Goal: Task Accomplishment & Management: Complete application form

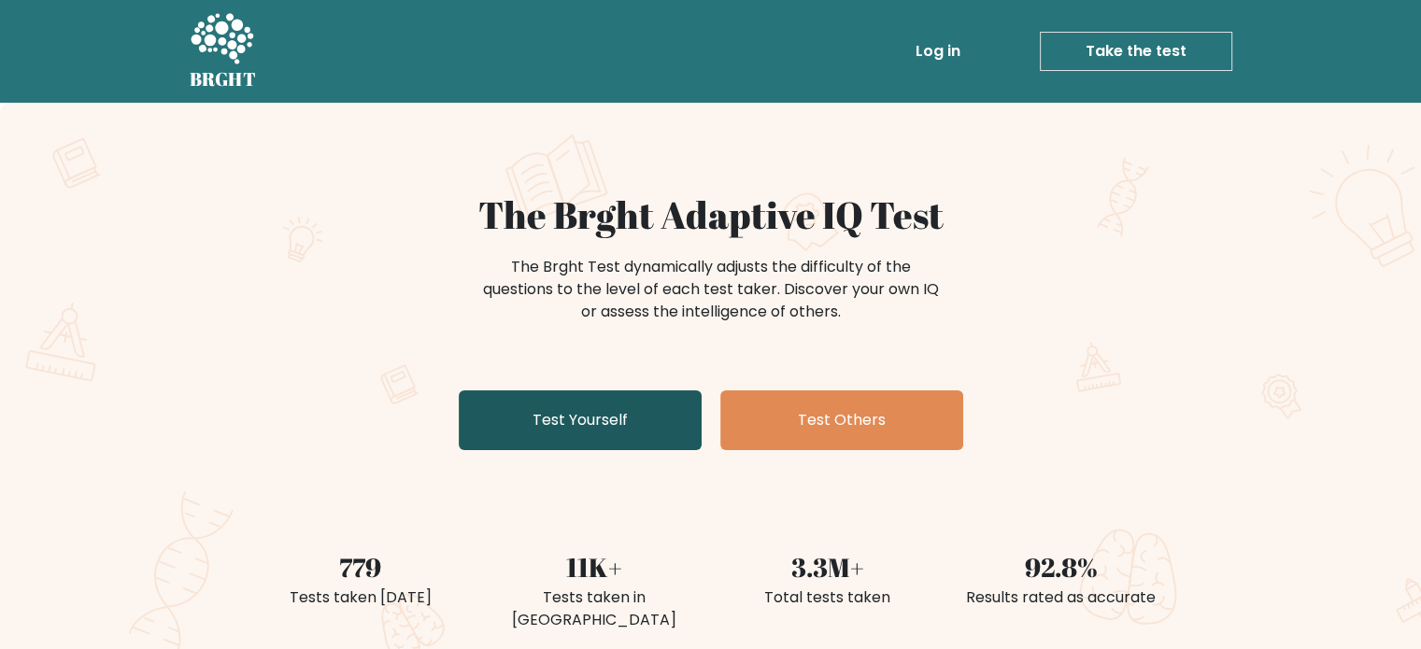
click at [583, 412] on link "Test Yourself" at bounding box center [580, 420] width 243 height 60
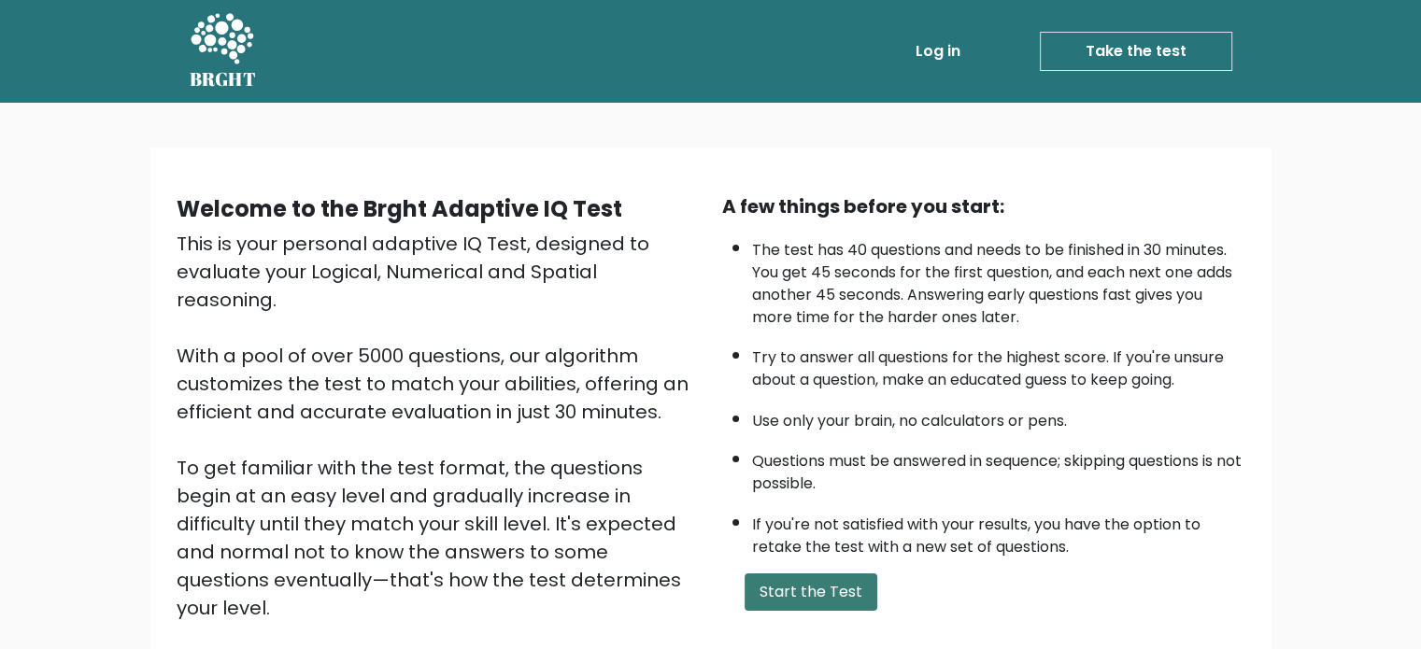
click at [810, 588] on button "Start the Test" at bounding box center [811, 592] width 133 height 37
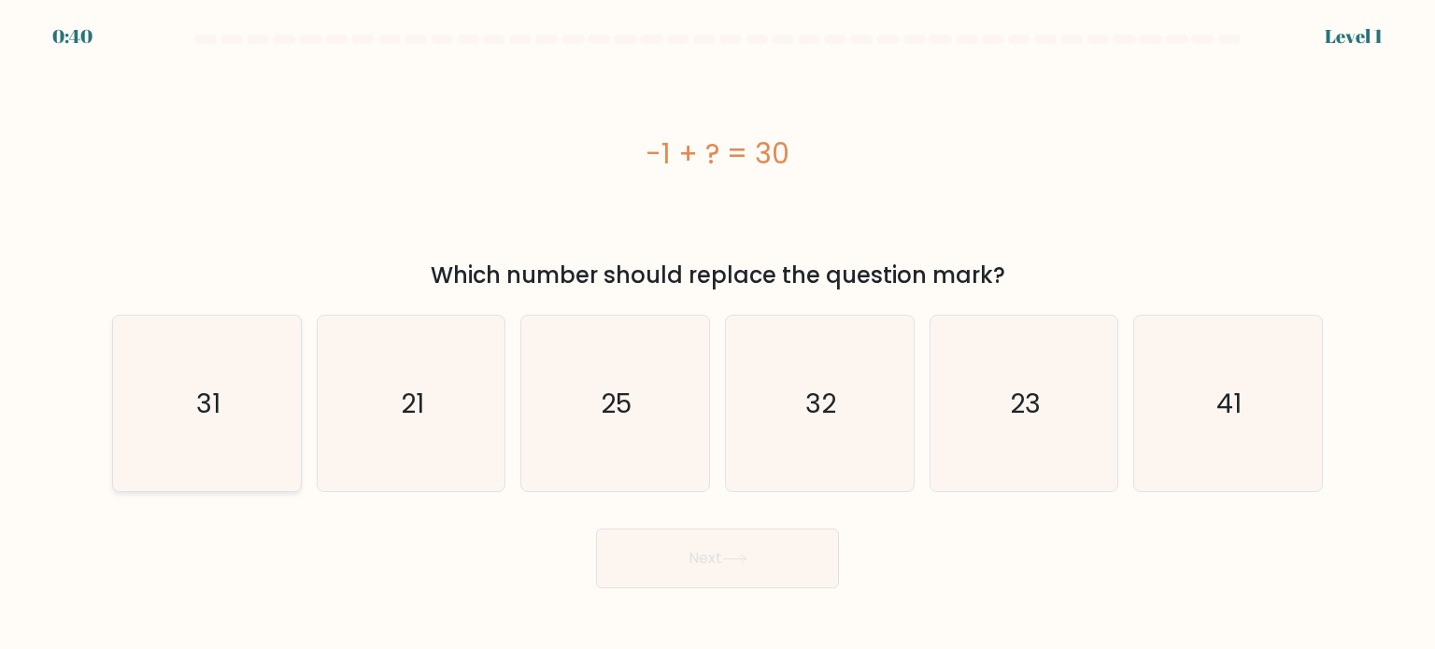
click at [208, 377] on icon "31" at bounding box center [207, 404] width 176 height 176
click at [717, 334] on input "a. 31" at bounding box center [717, 329] width 1 height 9
radio input "true"
click at [669, 563] on button "Next" at bounding box center [717, 559] width 243 height 60
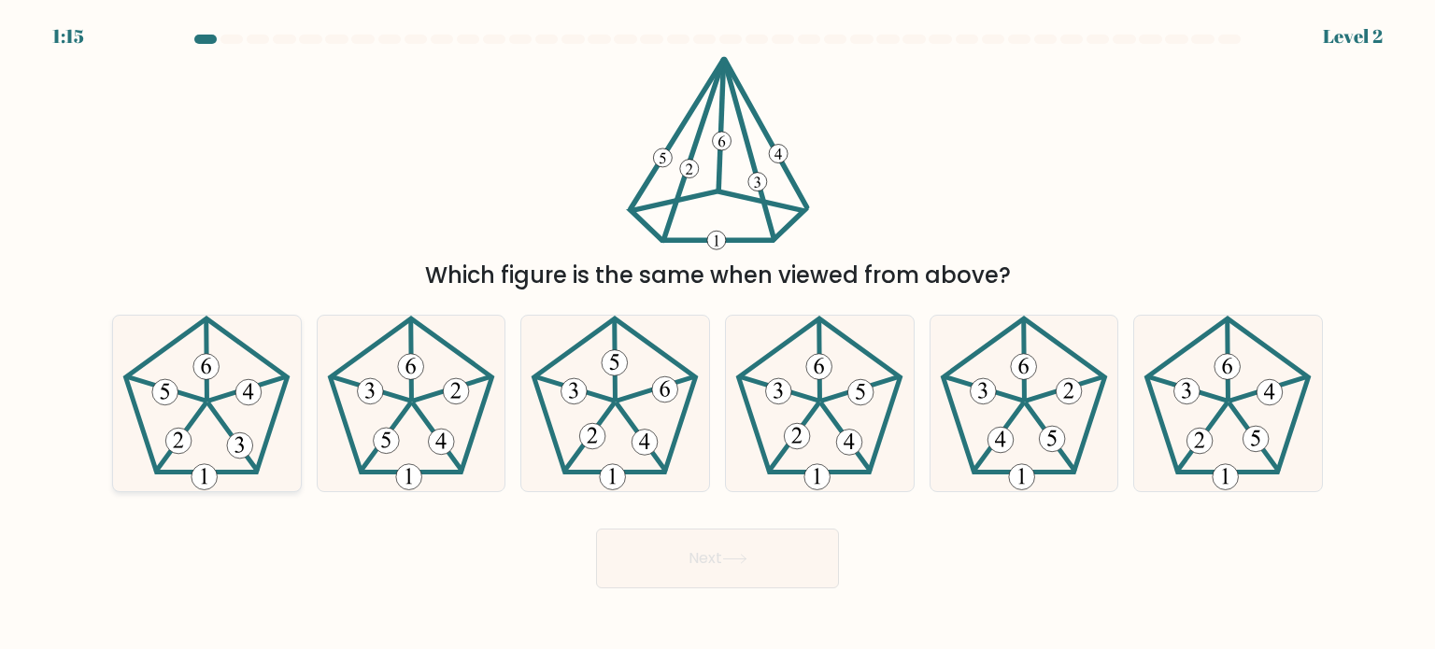
click at [206, 382] on 337 at bounding box center [206, 358] width 1 height 79
click at [717, 334] on input "a." at bounding box center [717, 329] width 1 height 9
radio input "true"
click at [764, 558] on button "Next" at bounding box center [717, 559] width 243 height 60
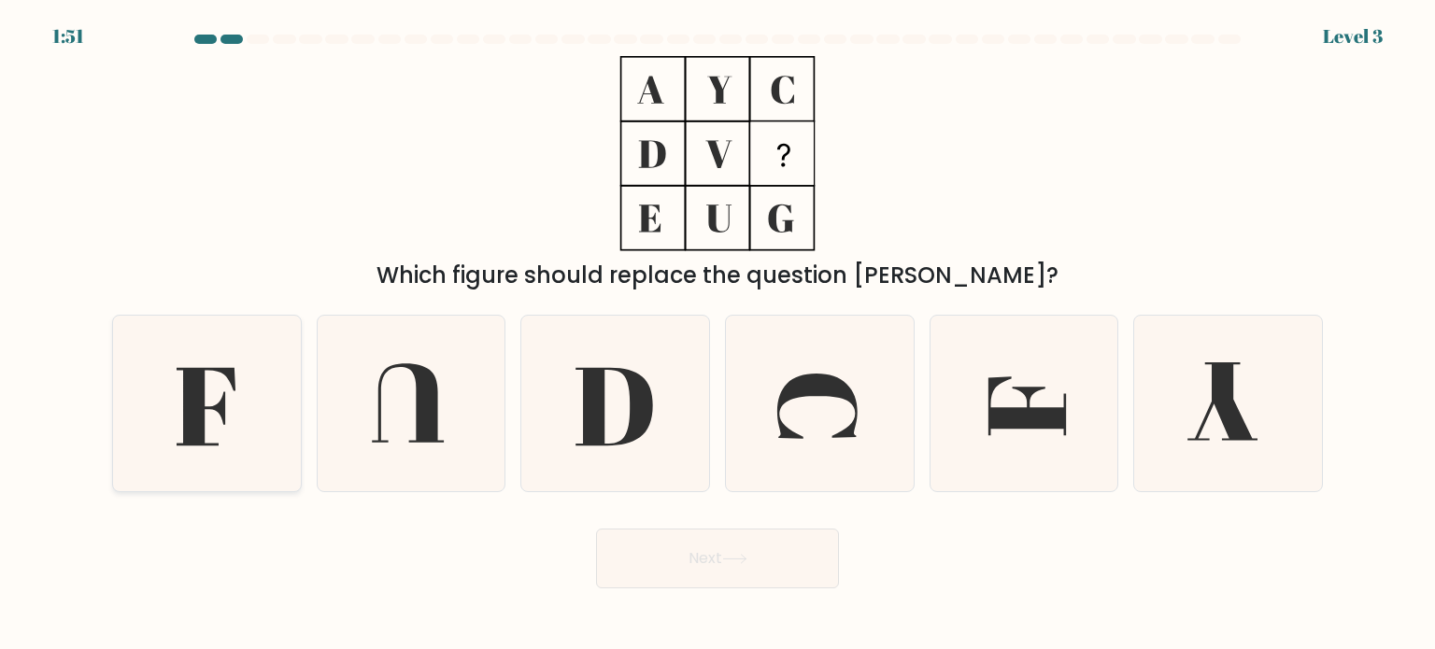
click at [213, 427] on icon at bounding box center [207, 404] width 176 height 176
click at [717, 334] on input "a." at bounding box center [717, 329] width 1 height 9
radio input "true"
click at [721, 557] on button "Next" at bounding box center [717, 559] width 243 height 60
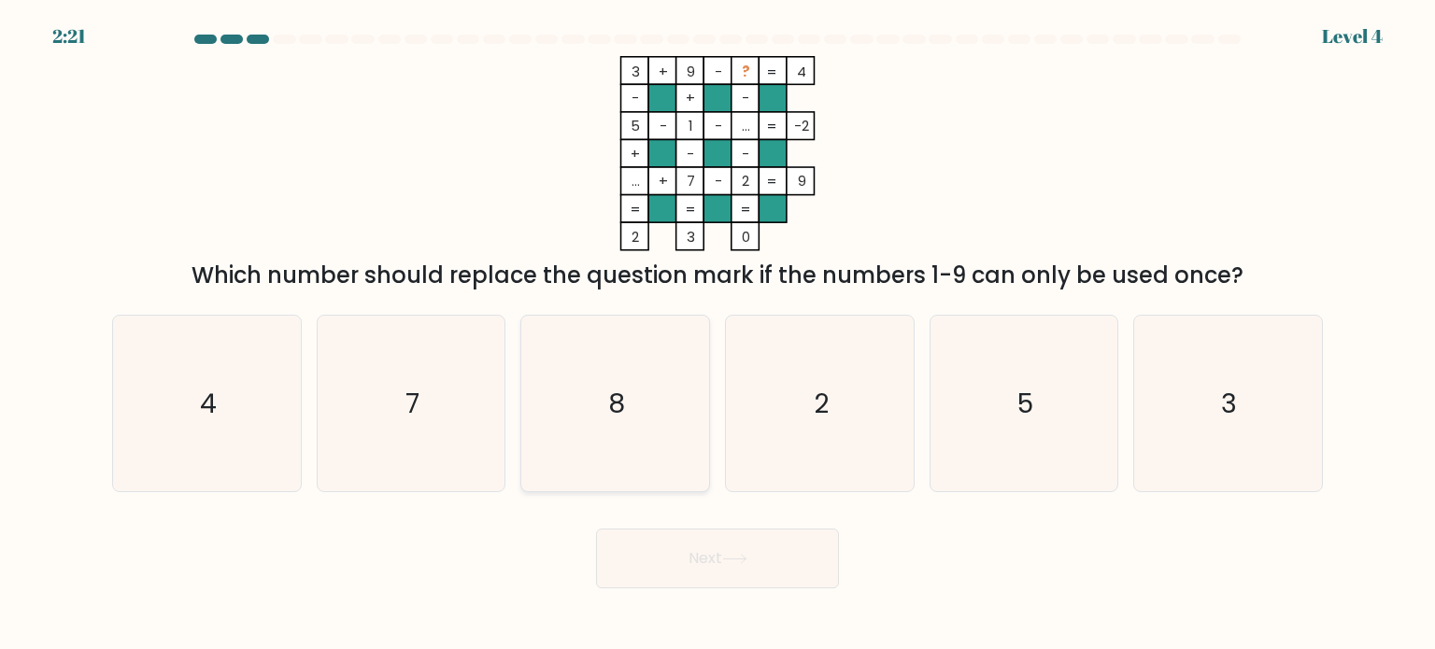
click at [606, 381] on icon "8" at bounding box center [615, 404] width 176 height 176
click at [717, 334] on input "c. 8" at bounding box center [717, 329] width 1 height 9
radio input "true"
click at [716, 545] on button "Next" at bounding box center [717, 559] width 243 height 60
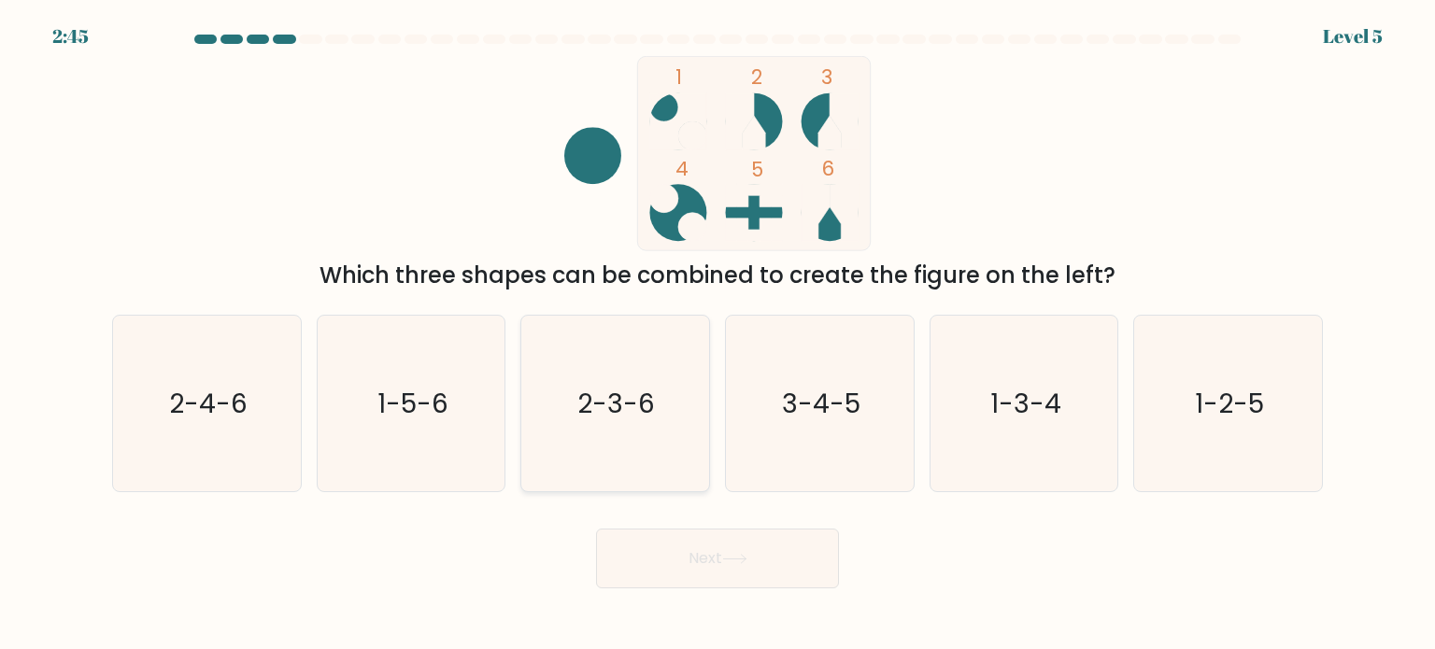
click at [624, 436] on icon "2-3-6" at bounding box center [615, 404] width 176 height 176
click at [717, 334] on input "c. 2-3-6" at bounding box center [717, 329] width 1 height 9
radio input "true"
click at [684, 569] on button "Next" at bounding box center [717, 559] width 243 height 60
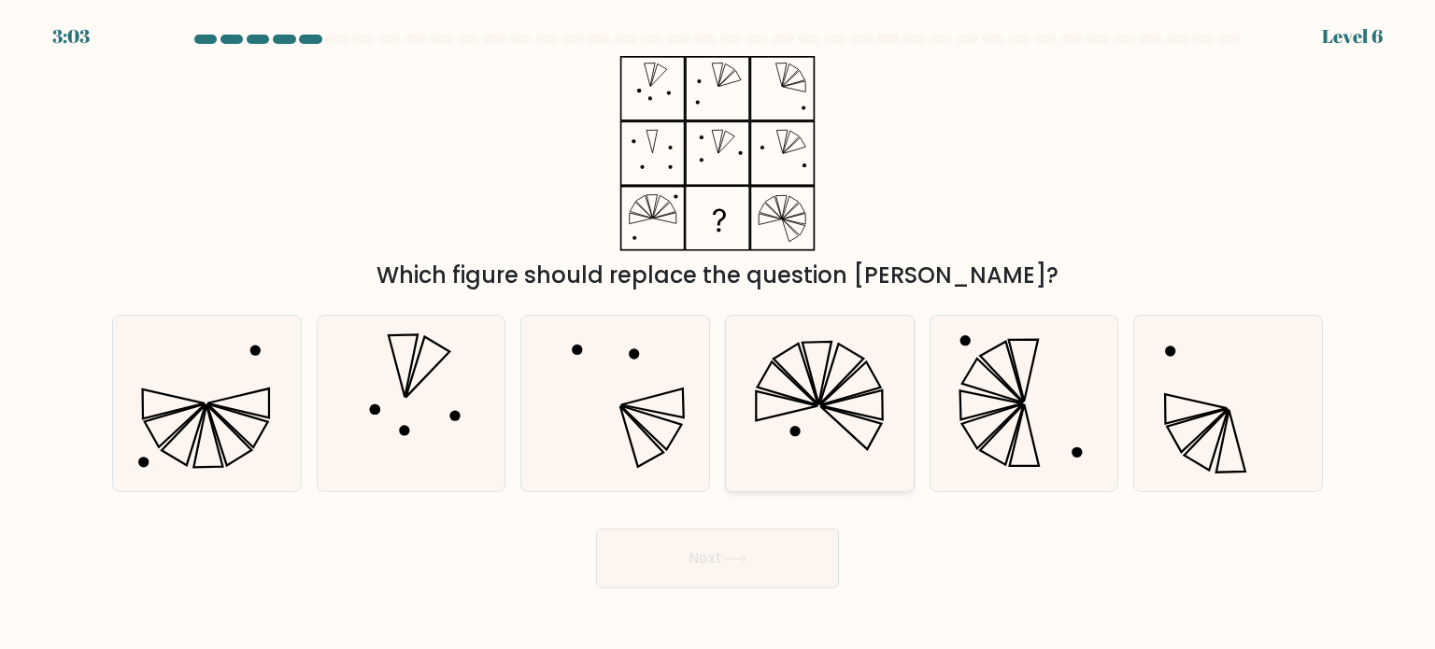
click at [850, 414] on icon at bounding box center [851, 427] width 61 height 43
click at [718, 334] on input "d." at bounding box center [717, 329] width 1 height 9
radio input "true"
click at [759, 551] on button "Next" at bounding box center [717, 559] width 243 height 60
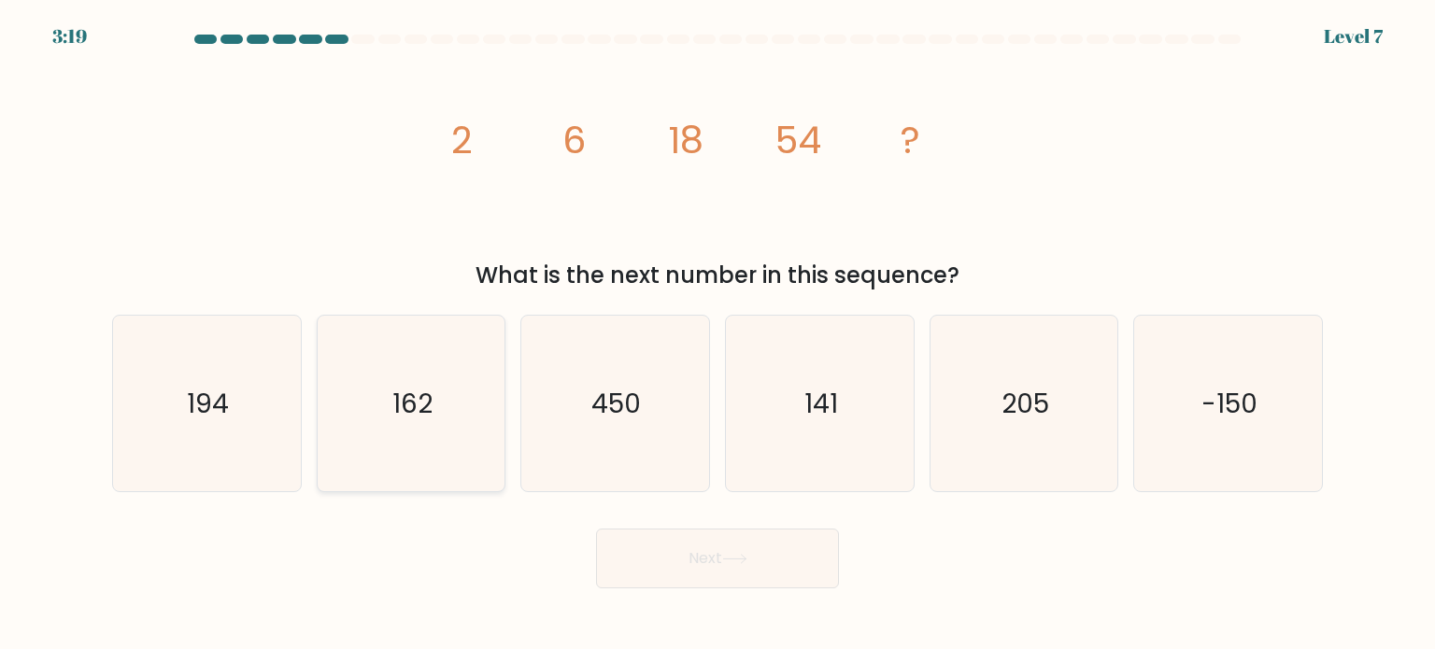
click at [423, 403] on text "162" at bounding box center [412, 402] width 40 height 37
click at [717, 334] on input "b. 162" at bounding box center [717, 329] width 1 height 9
radio input "true"
click at [729, 565] on button "Next" at bounding box center [717, 559] width 243 height 60
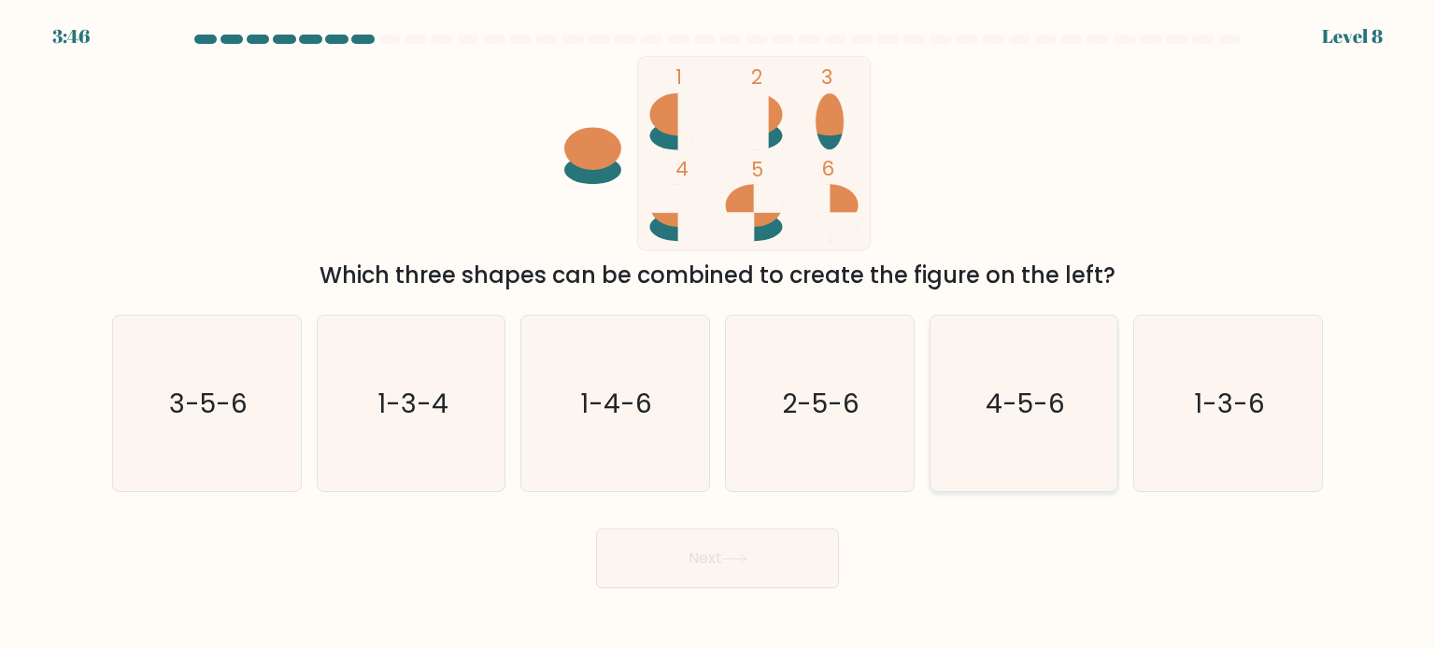
click at [1023, 418] on text "4-5-6" at bounding box center [1025, 402] width 79 height 37
click at [718, 334] on input "e. 4-5-6" at bounding box center [717, 329] width 1 height 9
radio input "true"
click at [756, 574] on button "Next" at bounding box center [717, 559] width 243 height 60
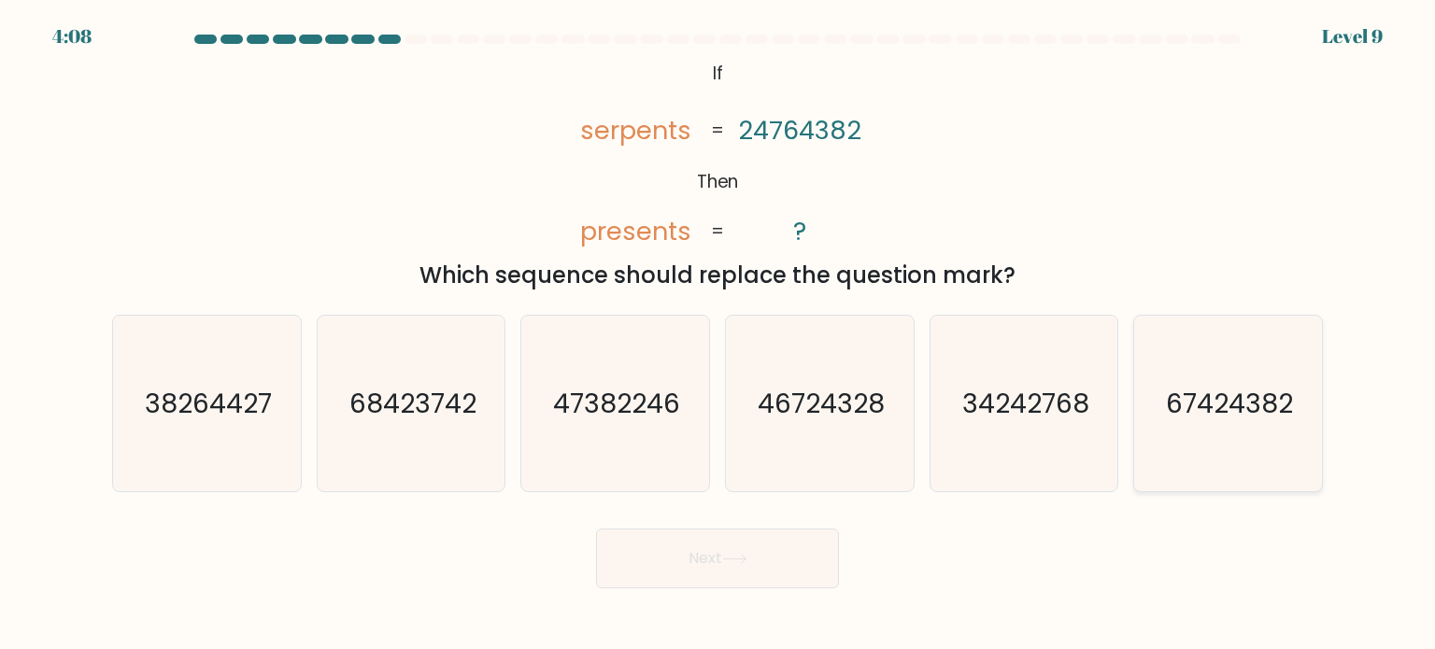
click at [1225, 412] on text "67424382" at bounding box center [1229, 402] width 127 height 37
click at [718, 334] on input "f. 67424382" at bounding box center [717, 329] width 1 height 9
radio input "true"
click at [709, 567] on button "Next" at bounding box center [717, 559] width 243 height 60
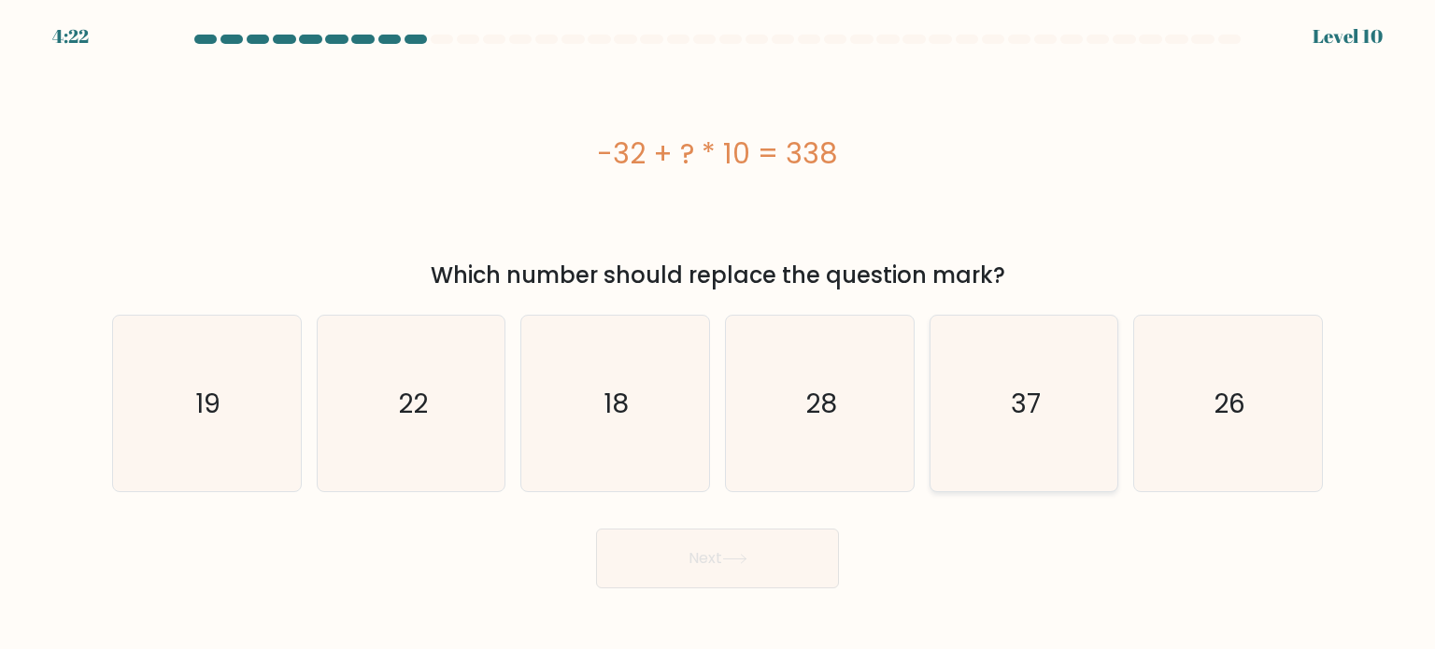
click at [1056, 376] on icon "37" at bounding box center [1024, 404] width 176 height 176
click at [718, 334] on input "e. 37" at bounding box center [717, 329] width 1 height 9
radio input "true"
click at [828, 549] on button "Next" at bounding box center [717, 559] width 243 height 60
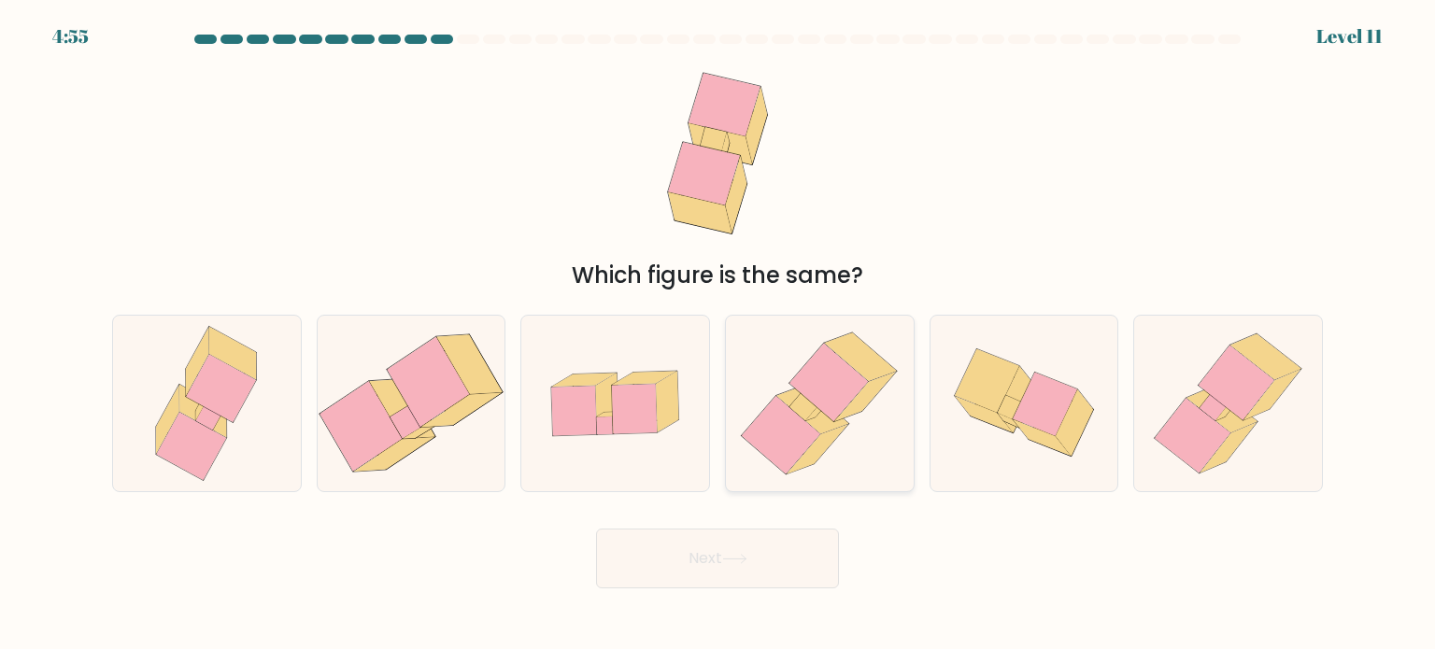
click at [839, 416] on icon at bounding box center [828, 382] width 79 height 79
click at [718, 334] on input "d." at bounding box center [717, 329] width 1 height 9
radio input "true"
click at [696, 577] on button "Next" at bounding box center [717, 559] width 243 height 60
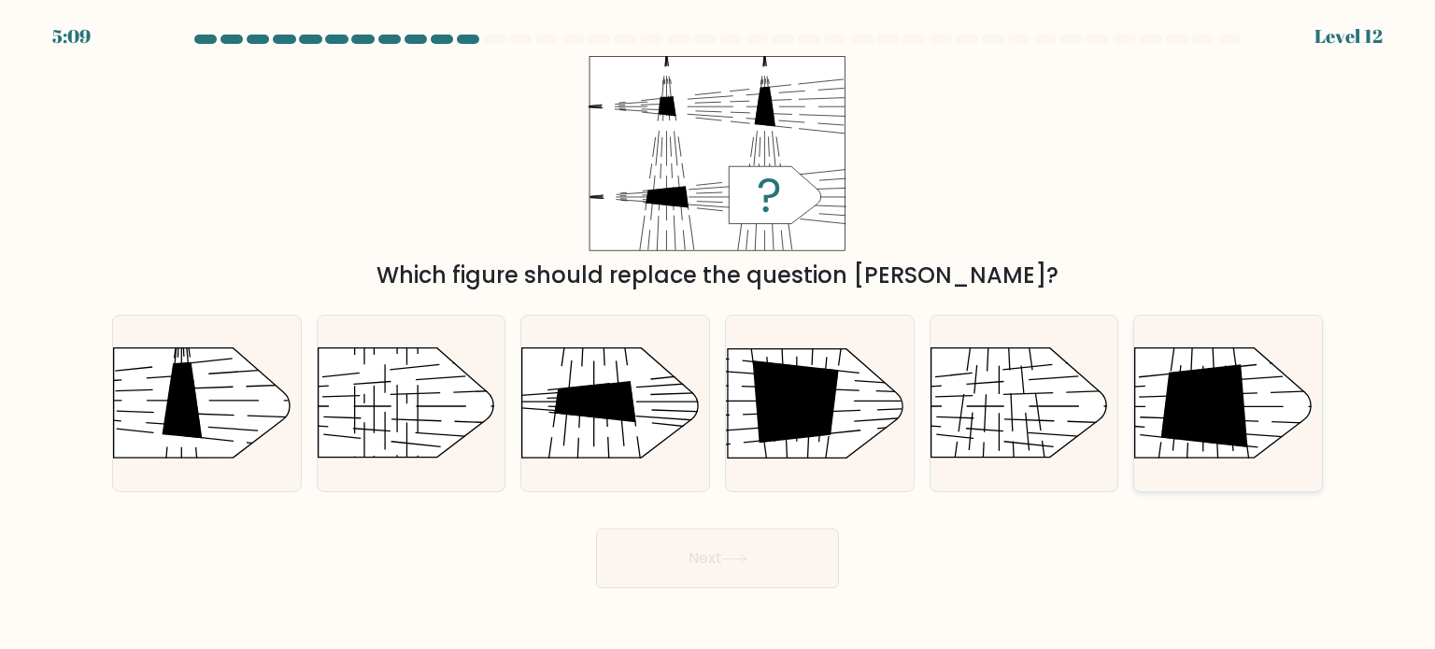
click at [1220, 402] on icon at bounding box center [1204, 406] width 87 height 83
click at [718, 334] on input "f." at bounding box center [717, 329] width 1 height 9
radio input "true"
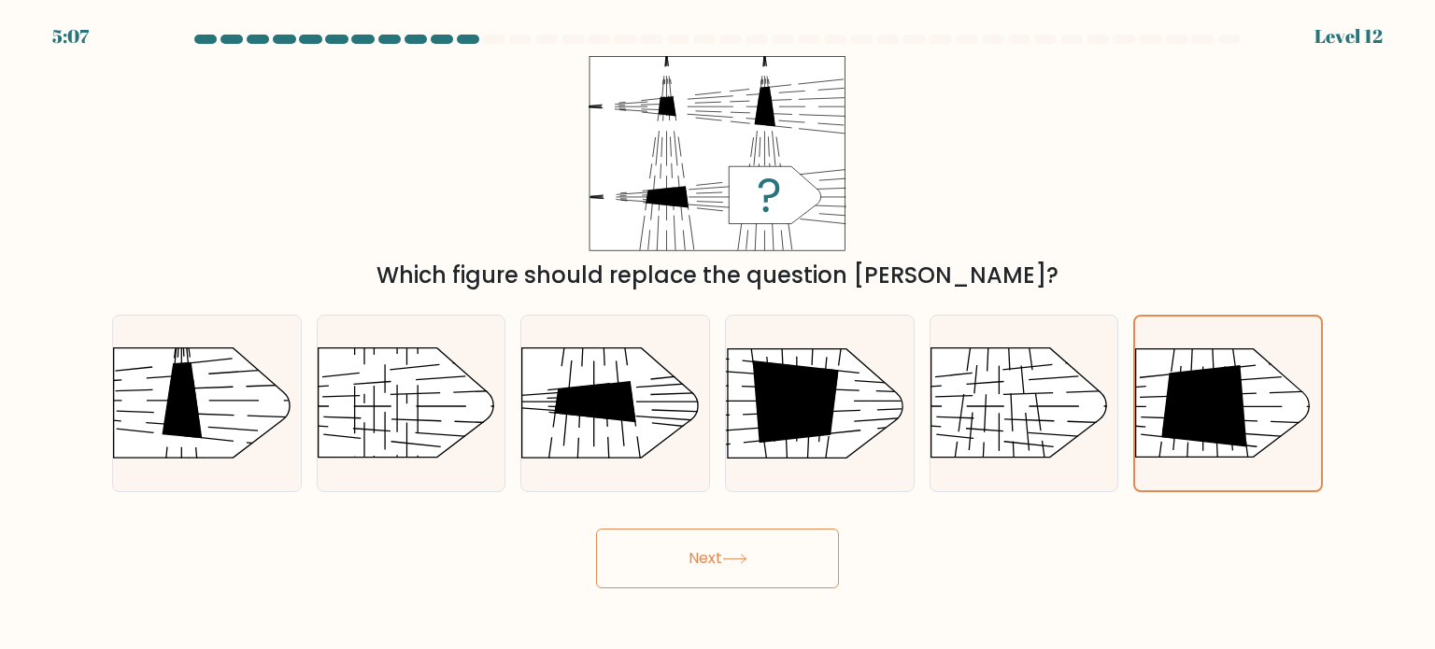
click at [745, 537] on button "Next" at bounding box center [717, 559] width 243 height 60
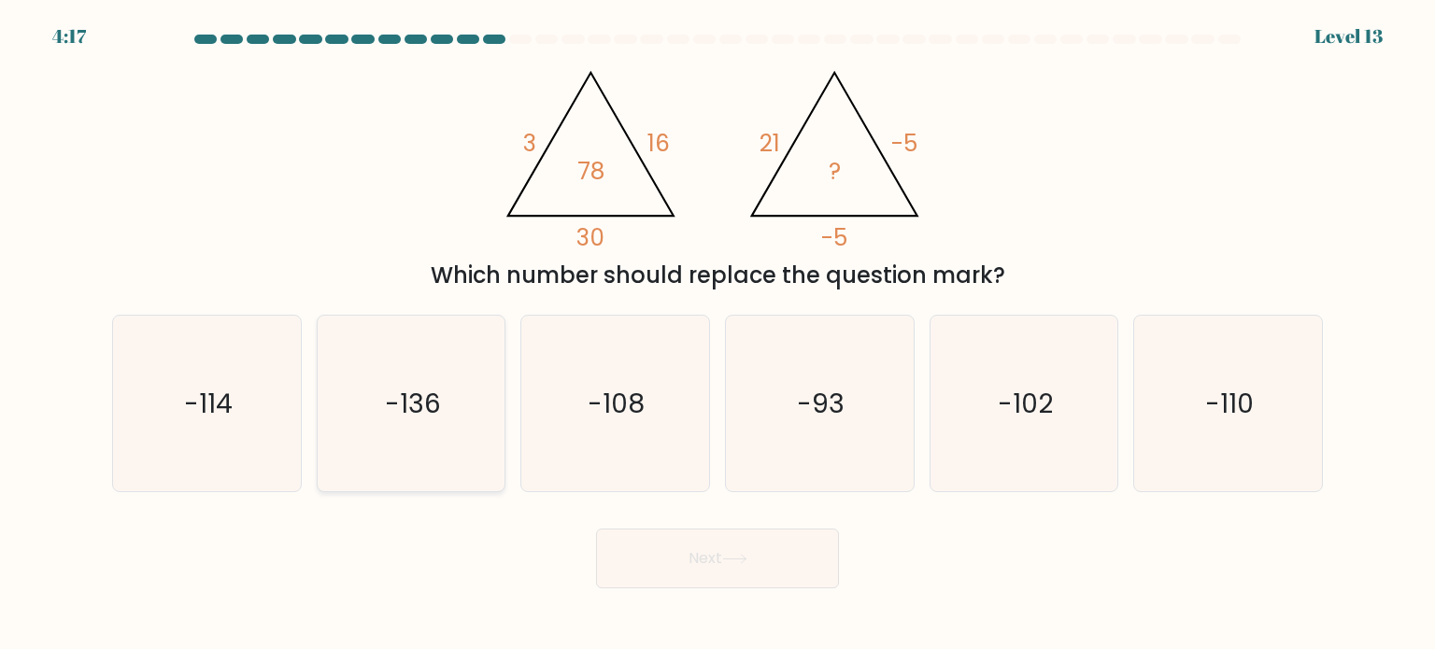
click at [424, 406] on text "-136" at bounding box center [413, 402] width 56 height 37
click at [717, 334] on input "b. -136" at bounding box center [717, 329] width 1 height 9
radio input "true"
click at [766, 565] on button "Next" at bounding box center [717, 559] width 243 height 60
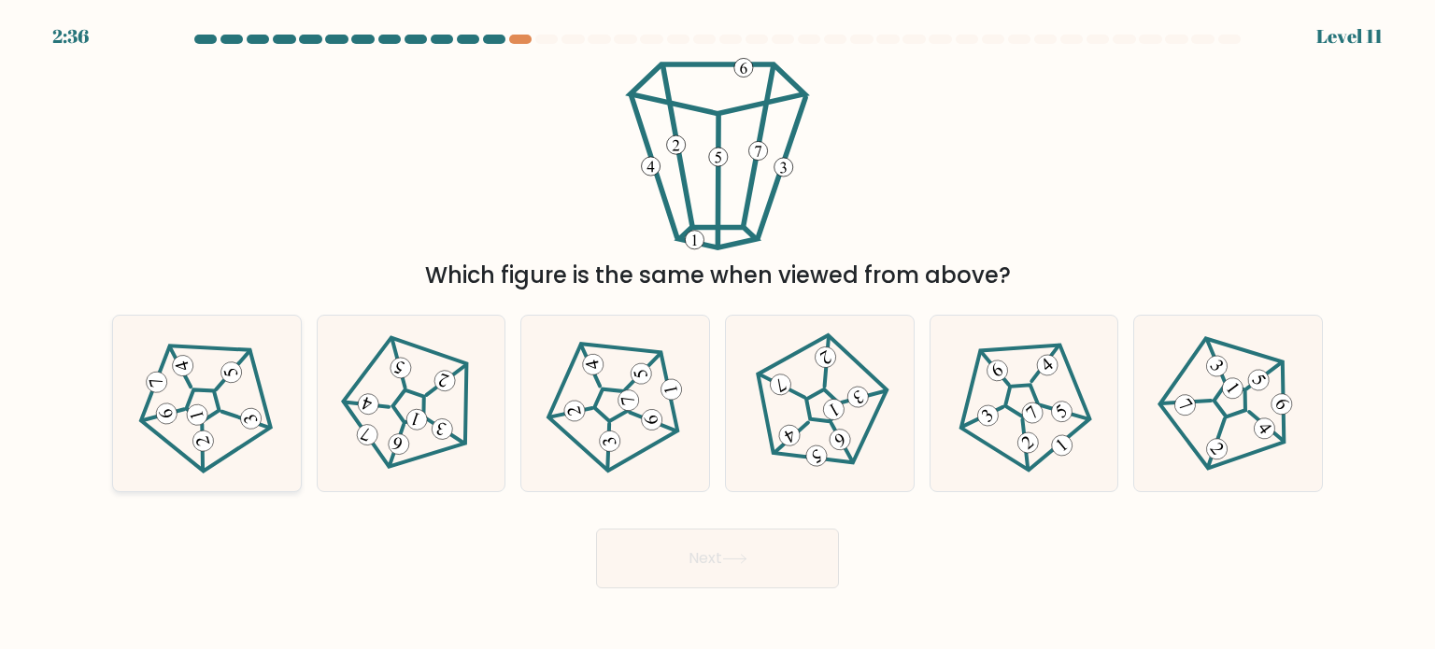
click at [243, 386] on icon at bounding box center [206, 403] width 141 height 141
click at [717, 334] on input "a." at bounding box center [717, 329] width 1 height 9
radio input "true"
click at [724, 575] on button "Next" at bounding box center [717, 559] width 243 height 60
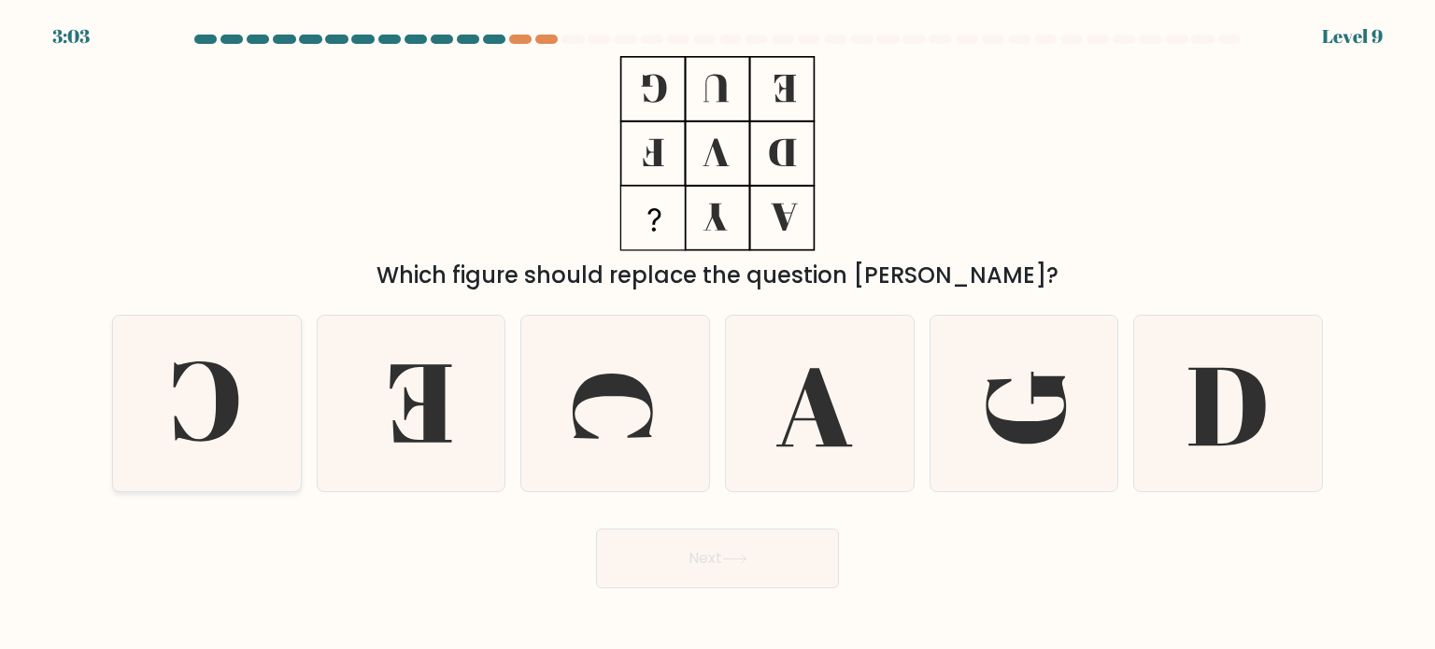
click at [148, 359] on icon at bounding box center [207, 404] width 176 height 176
click at [717, 334] on input "a." at bounding box center [717, 329] width 1 height 9
radio input "true"
click at [754, 569] on button "Next" at bounding box center [717, 559] width 243 height 60
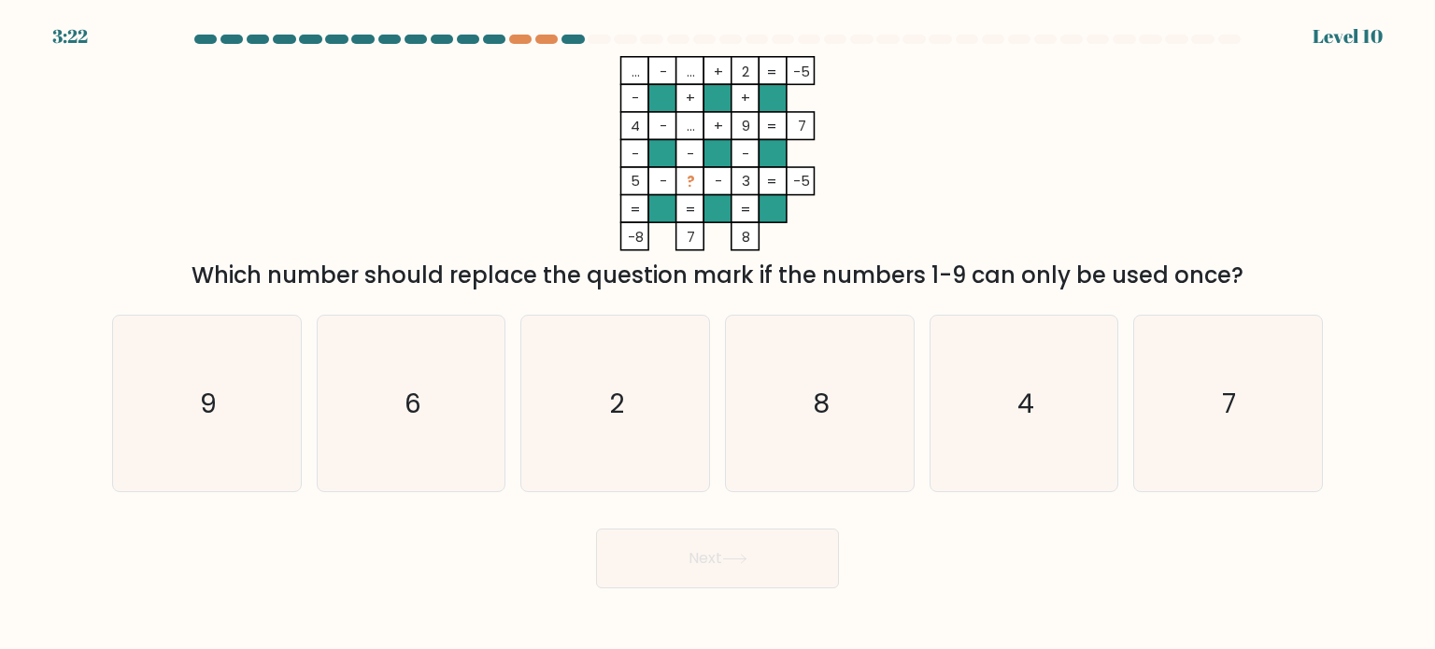
click at [1364, 460] on form at bounding box center [717, 312] width 1435 height 554
click at [1228, 383] on icon "7" at bounding box center [1228, 404] width 176 height 176
click at [718, 334] on input "f. 7" at bounding box center [717, 329] width 1 height 9
radio input "true"
click at [747, 566] on button "Next" at bounding box center [717, 559] width 243 height 60
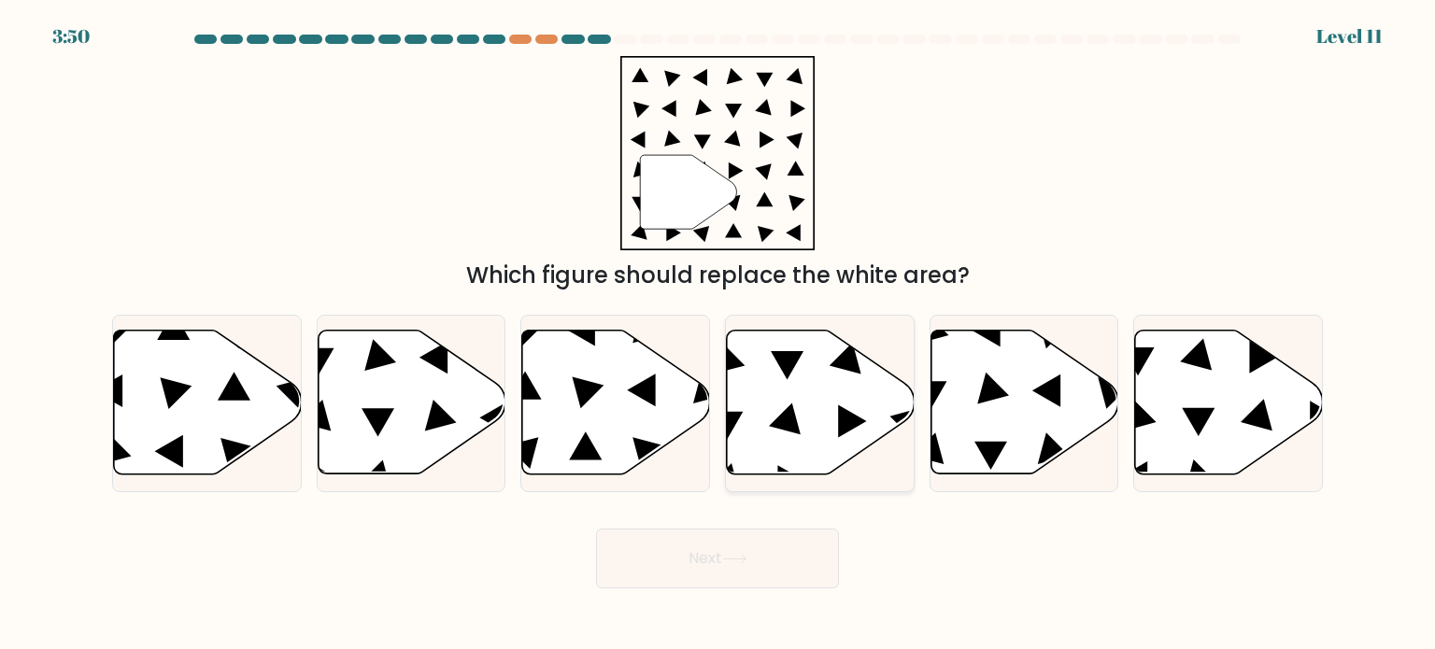
click at [802, 390] on icon at bounding box center [821, 403] width 188 height 144
click at [718, 334] on input "d." at bounding box center [717, 329] width 1 height 9
radio input "true"
click at [745, 560] on icon at bounding box center [734, 559] width 22 height 8
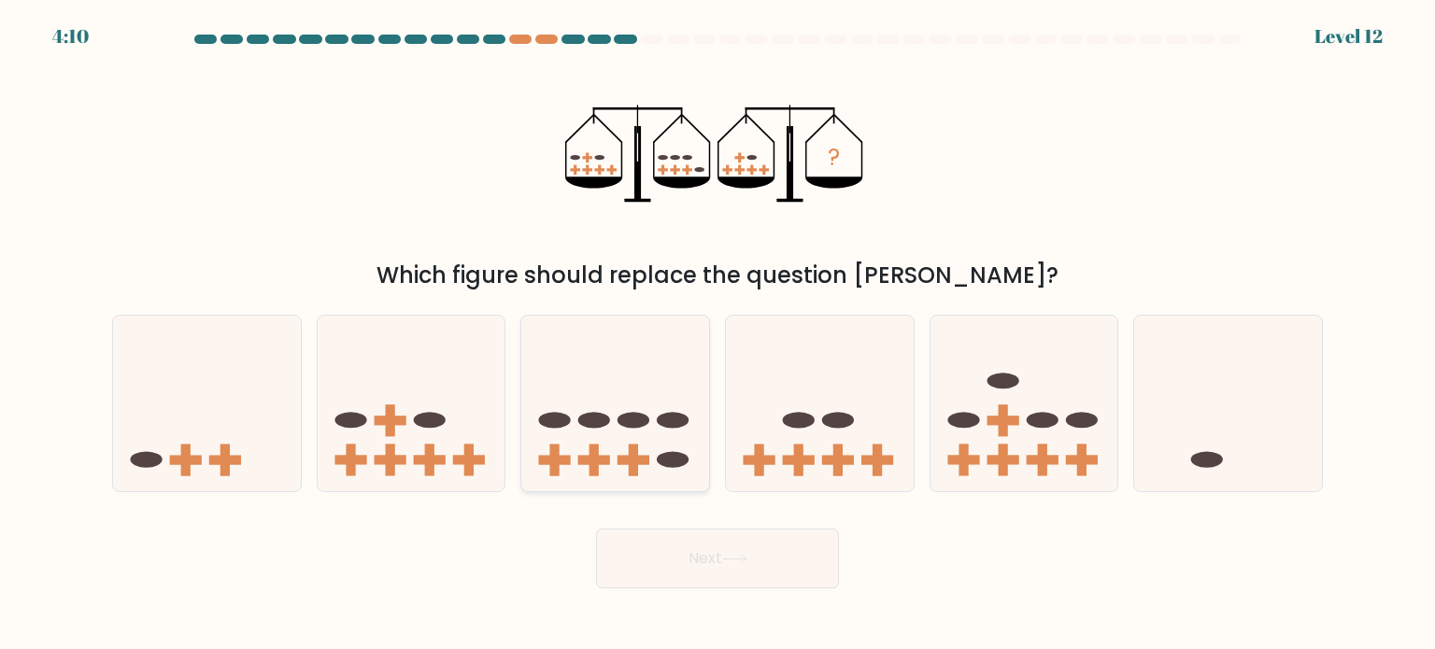
click at [595, 366] on icon at bounding box center [615, 403] width 188 height 155
click at [717, 334] on input "c." at bounding box center [717, 329] width 1 height 9
radio input "true"
click at [706, 563] on button "Next" at bounding box center [717, 559] width 243 height 60
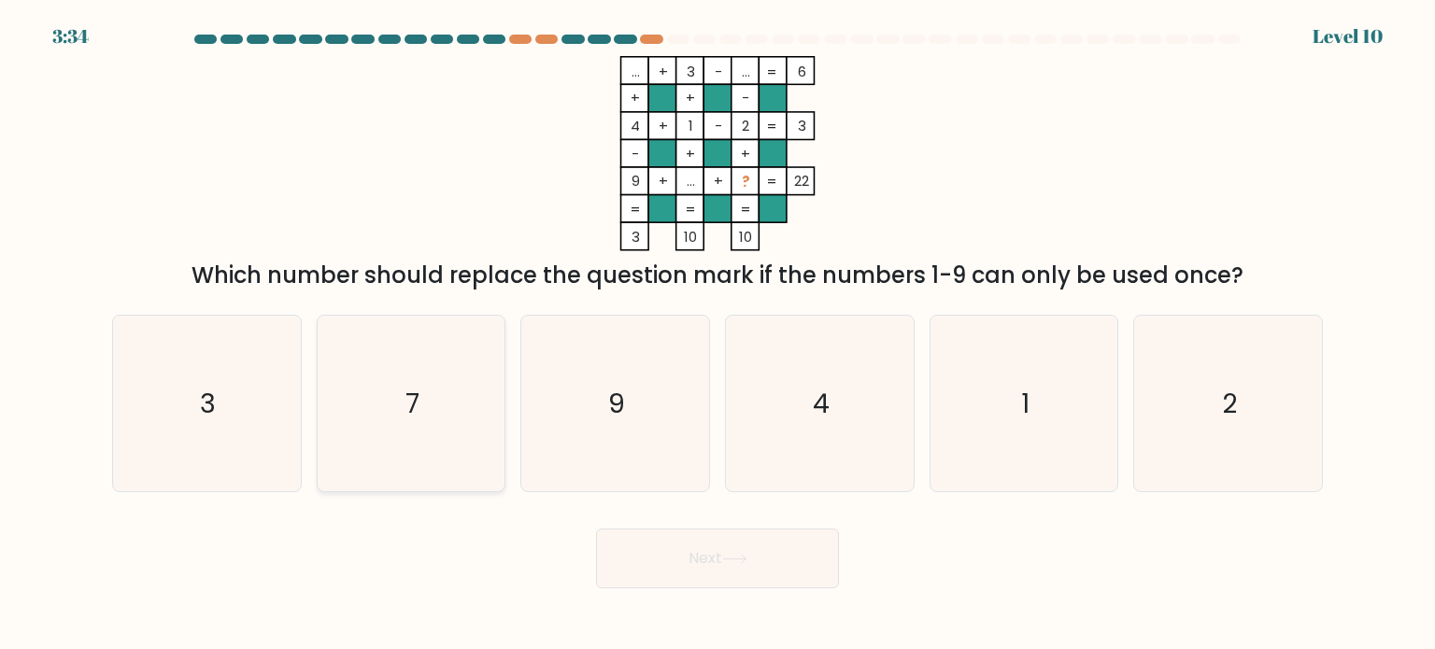
click at [396, 396] on icon "7" at bounding box center [411, 404] width 176 height 176
click at [717, 334] on input "b. 7" at bounding box center [717, 329] width 1 height 9
radio input "true"
click at [700, 588] on button "Next" at bounding box center [717, 559] width 243 height 60
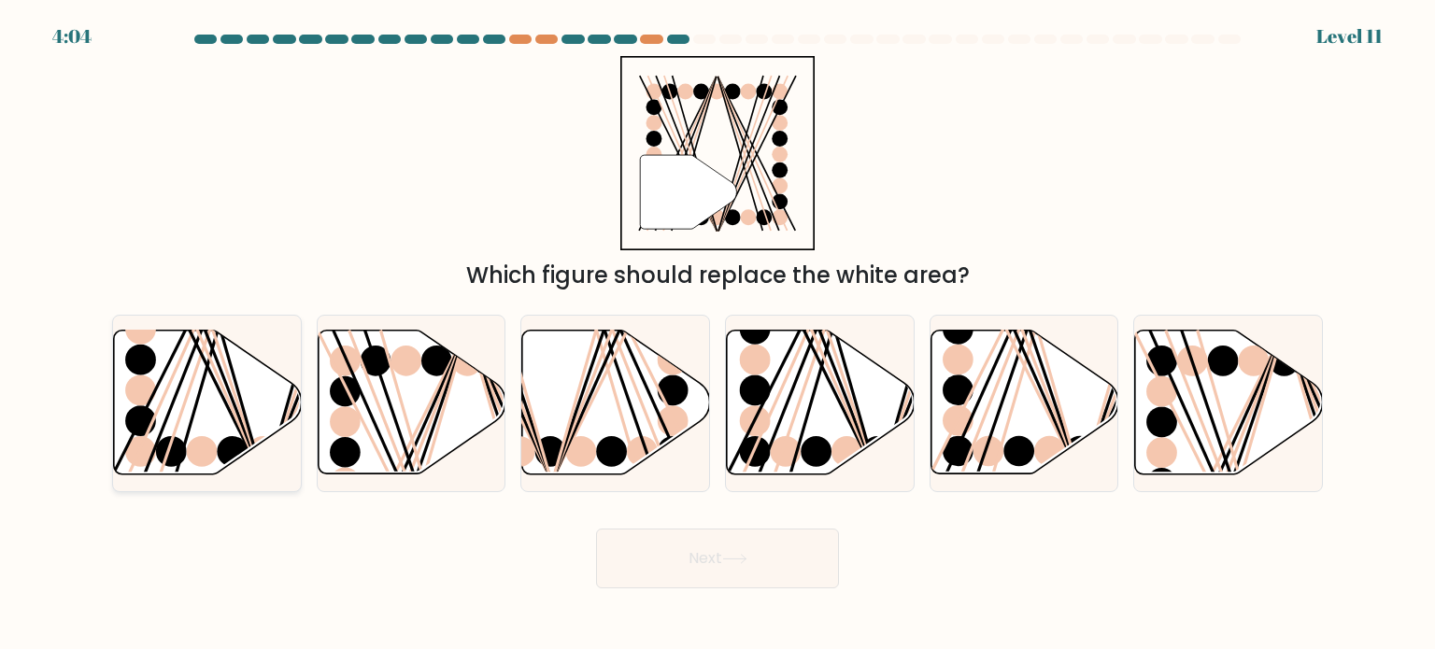
click at [163, 404] on icon at bounding box center [208, 403] width 188 height 144
click at [717, 334] on input "a." at bounding box center [717, 329] width 1 height 9
radio input "true"
click at [759, 552] on button "Next" at bounding box center [717, 559] width 243 height 60
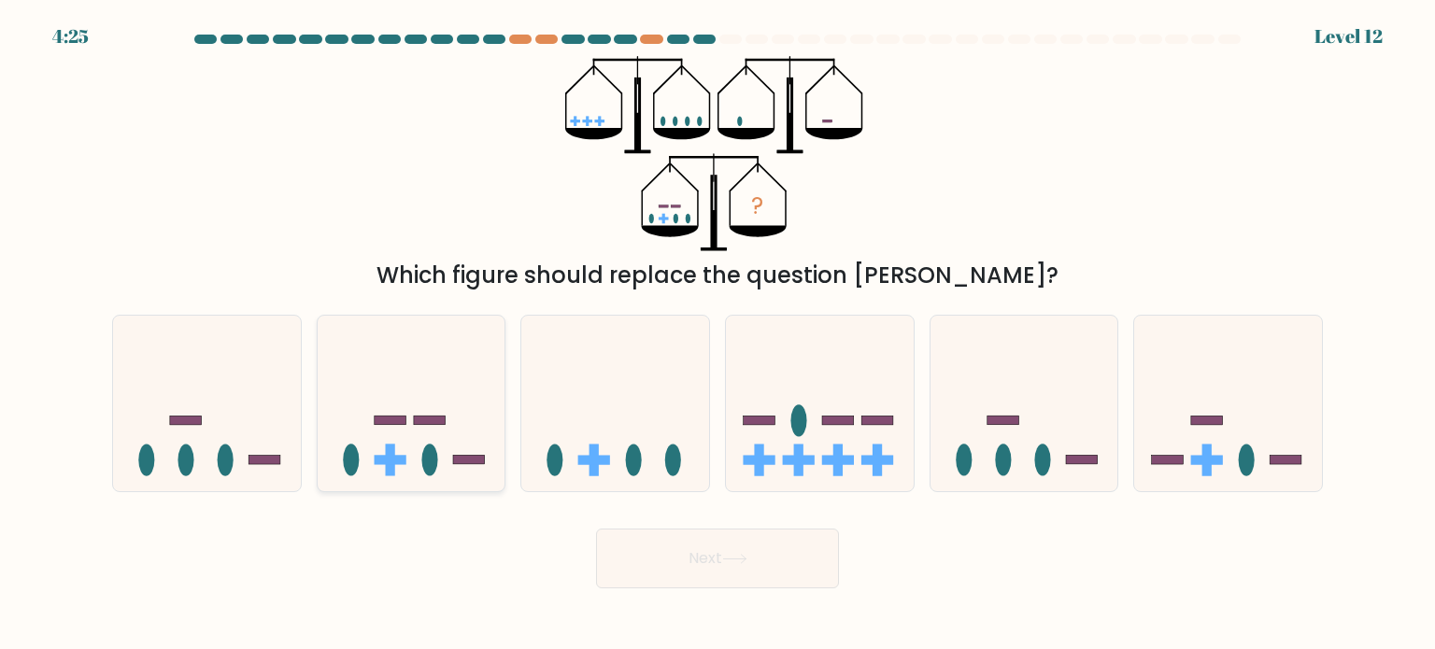
click at [404, 418] on rect at bounding box center [391, 420] width 32 height 9
click at [717, 334] on input "b." at bounding box center [717, 329] width 1 height 9
radio input "true"
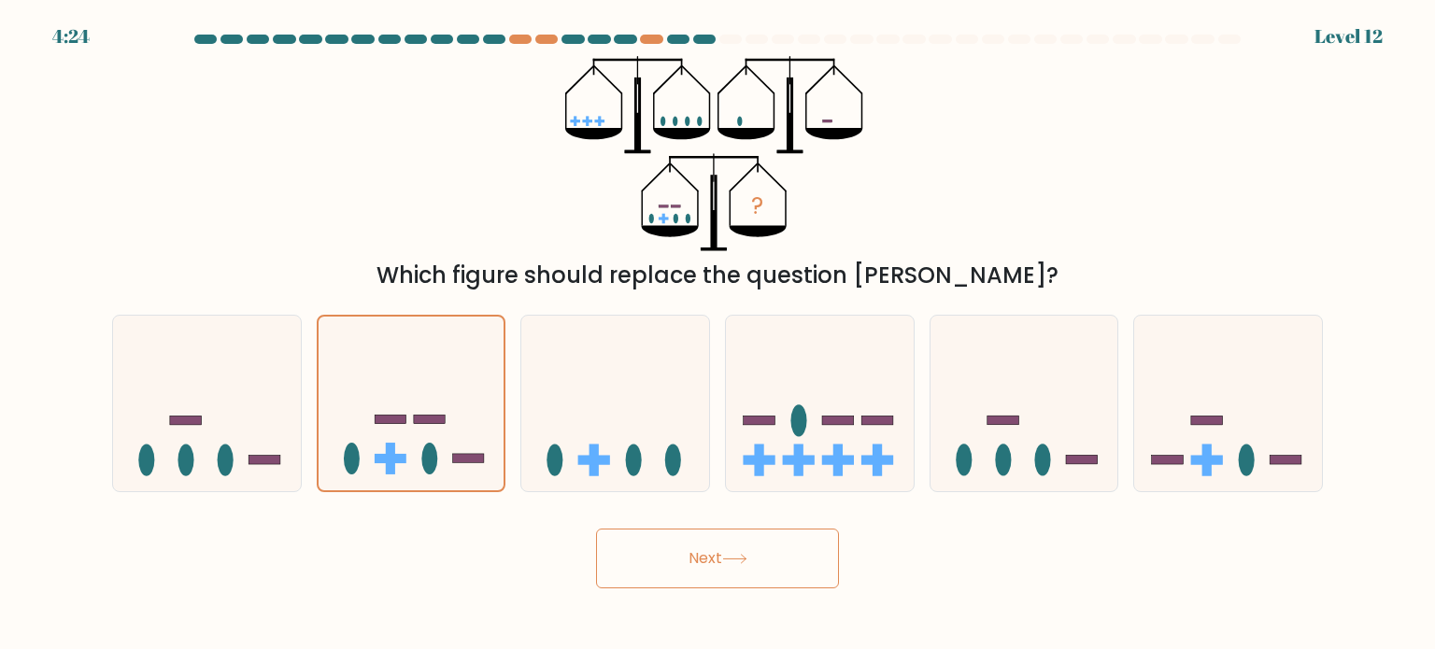
click at [688, 564] on button "Next" at bounding box center [717, 559] width 243 height 60
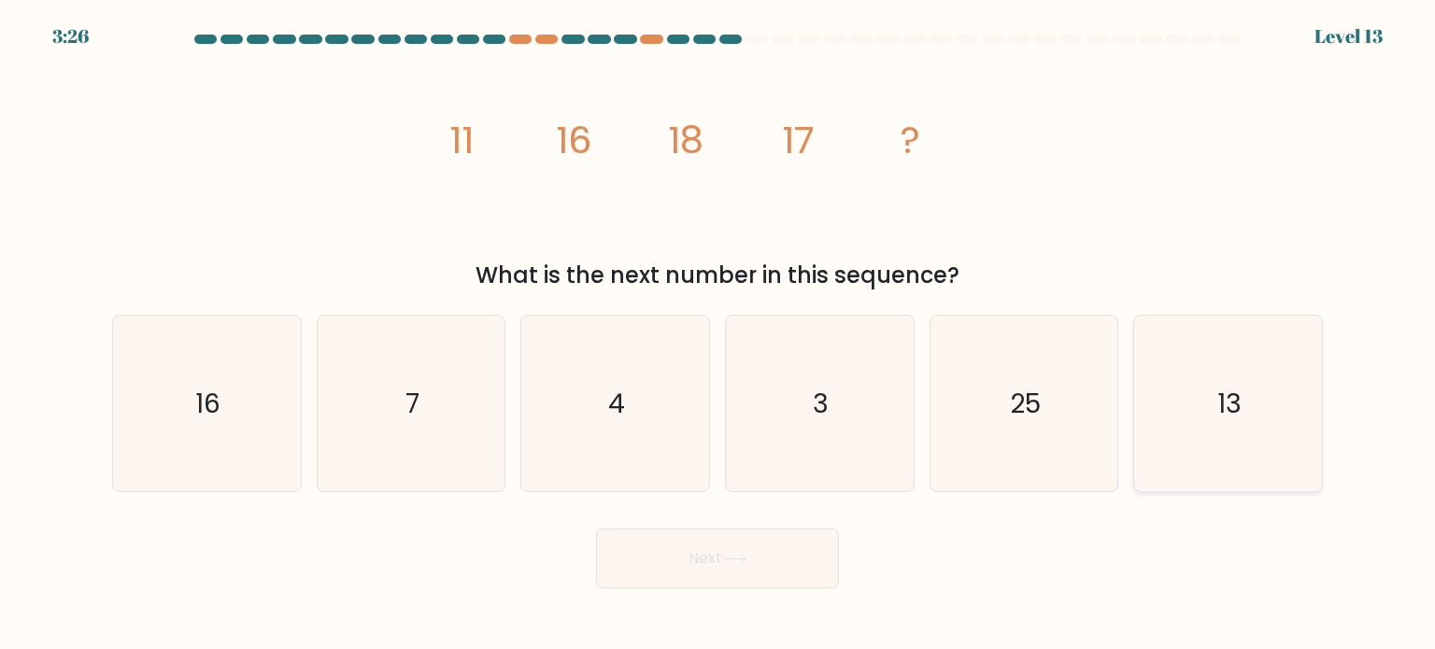
click at [1252, 435] on icon "13" at bounding box center [1228, 404] width 176 height 176
click at [718, 334] on input "f. 13" at bounding box center [717, 329] width 1 height 9
radio input "true"
click at [755, 546] on button "Next" at bounding box center [717, 559] width 243 height 60
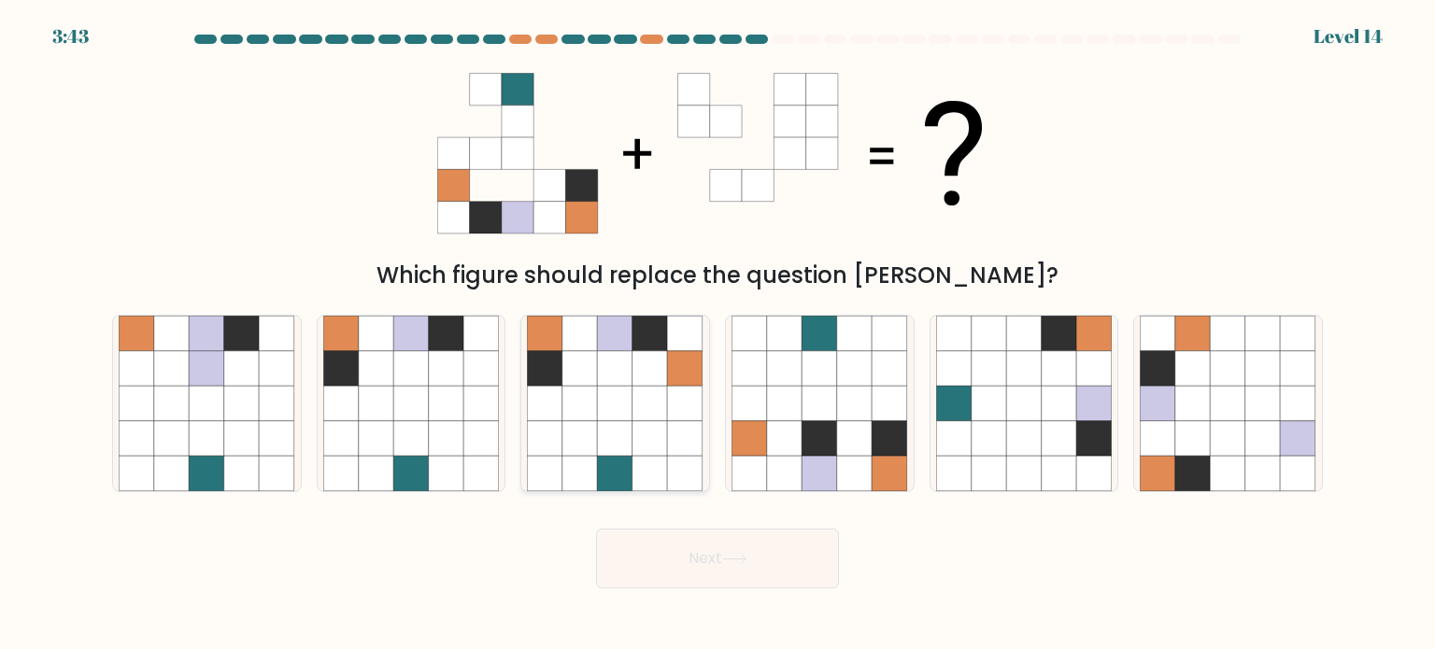
click at [596, 405] on icon at bounding box center [579, 403] width 35 height 35
click at [717, 334] on input "c." at bounding box center [717, 329] width 1 height 9
radio input "true"
click at [708, 558] on button "Next" at bounding box center [717, 559] width 243 height 60
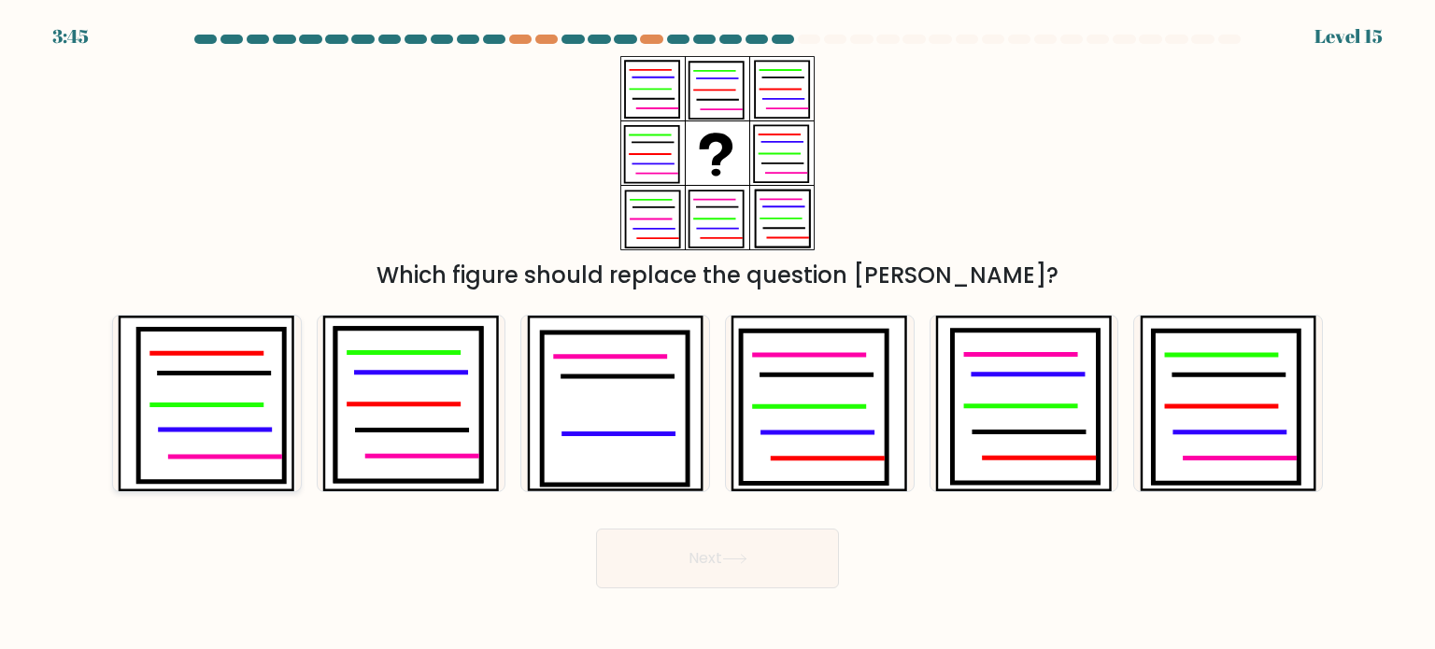
click at [193, 409] on icon at bounding box center [212, 405] width 146 height 153
click at [717, 334] on input "a." at bounding box center [717, 329] width 1 height 9
radio input "true"
click at [699, 574] on button "Next" at bounding box center [717, 559] width 243 height 60
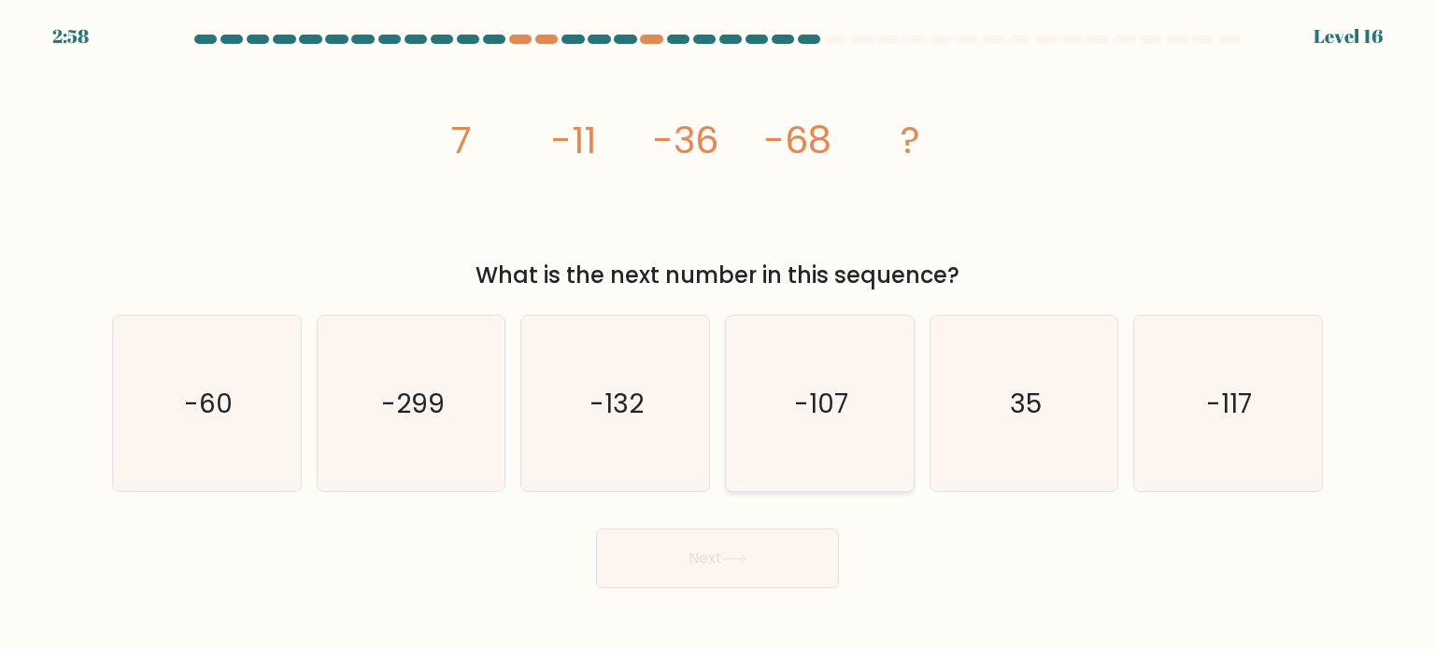
click at [851, 438] on icon "-107" at bounding box center [819, 404] width 176 height 176
click at [718, 334] on input "d. -107" at bounding box center [717, 329] width 1 height 9
radio input "true"
click at [747, 544] on button "Next" at bounding box center [717, 559] width 243 height 60
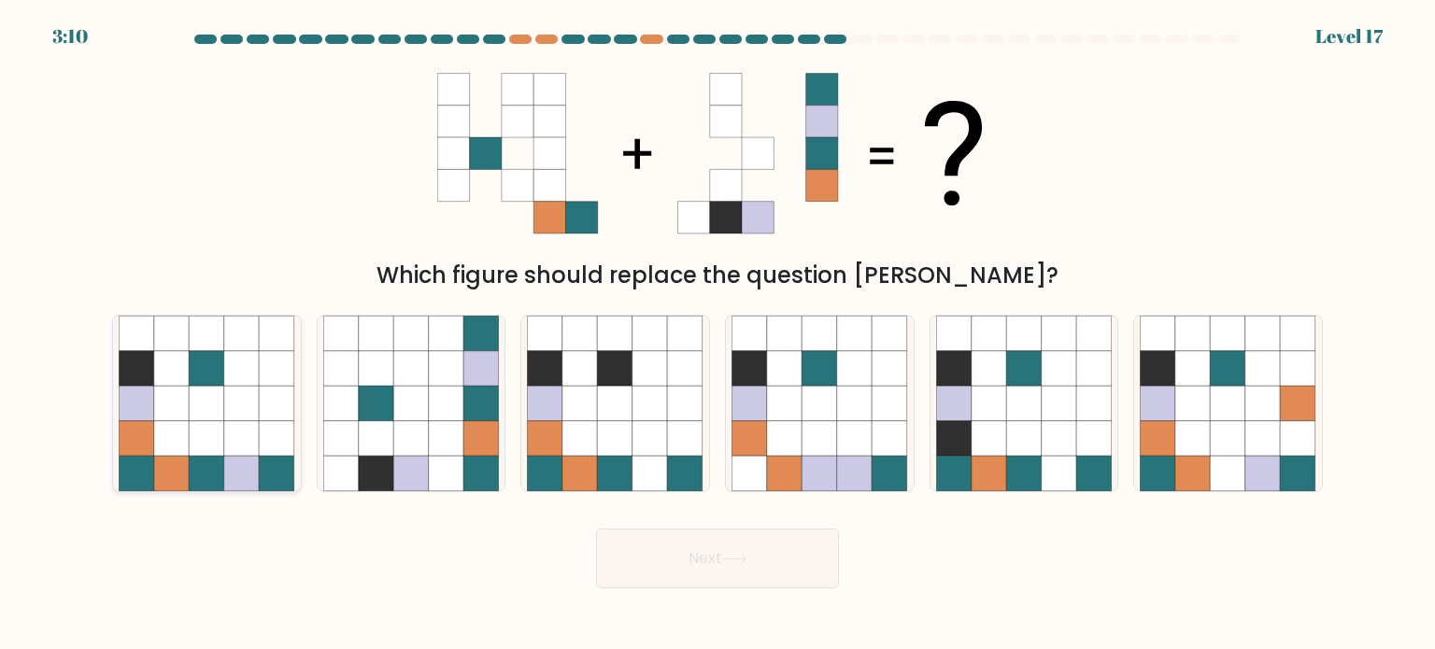
click at [176, 376] on icon at bounding box center [171, 367] width 35 height 35
click at [717, 334] on input "a." at bounding box center [717, 329] width 1 height 9
radio input "true"
click at [717, 576] on button "Next" at bounding box center [717, 559] width 243 height 60
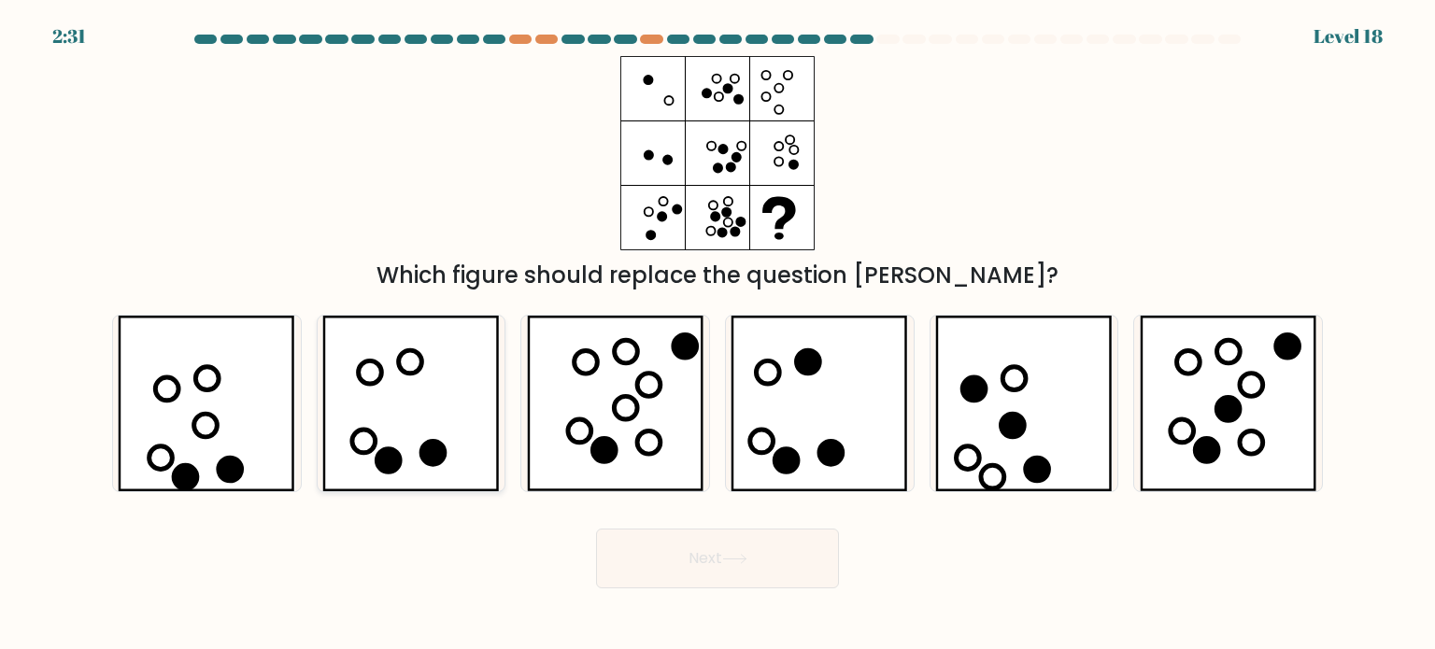
click at [455, 376] on icon at bounding box center [410, 404] width 177 height 176
click at [717, 334] on input "b." at bounding box center [717, 329] width 1 height 9
radio input "true"
click at [706, 555] on button "Next" at bounding box center [717, 559] width 243 height 60
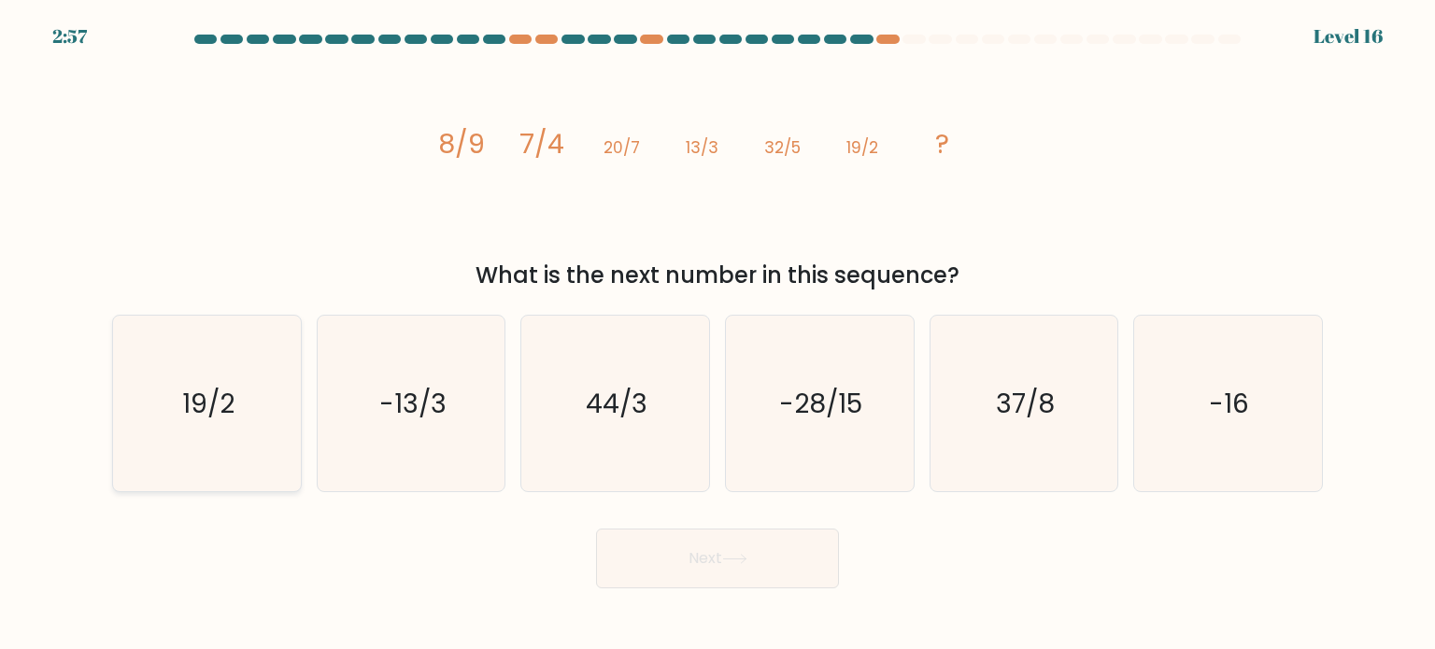
click at [226, 382] on icon "19/2" at bounding box center [207, 404] width 176 height 176
click at [717, 334] on input "a. 19/2" at bounding box center [717, 329] width 1 height 9
radio input "true"
click at [762, 562] on button "Next" at bounding box center [717, 559] width 243 height 60
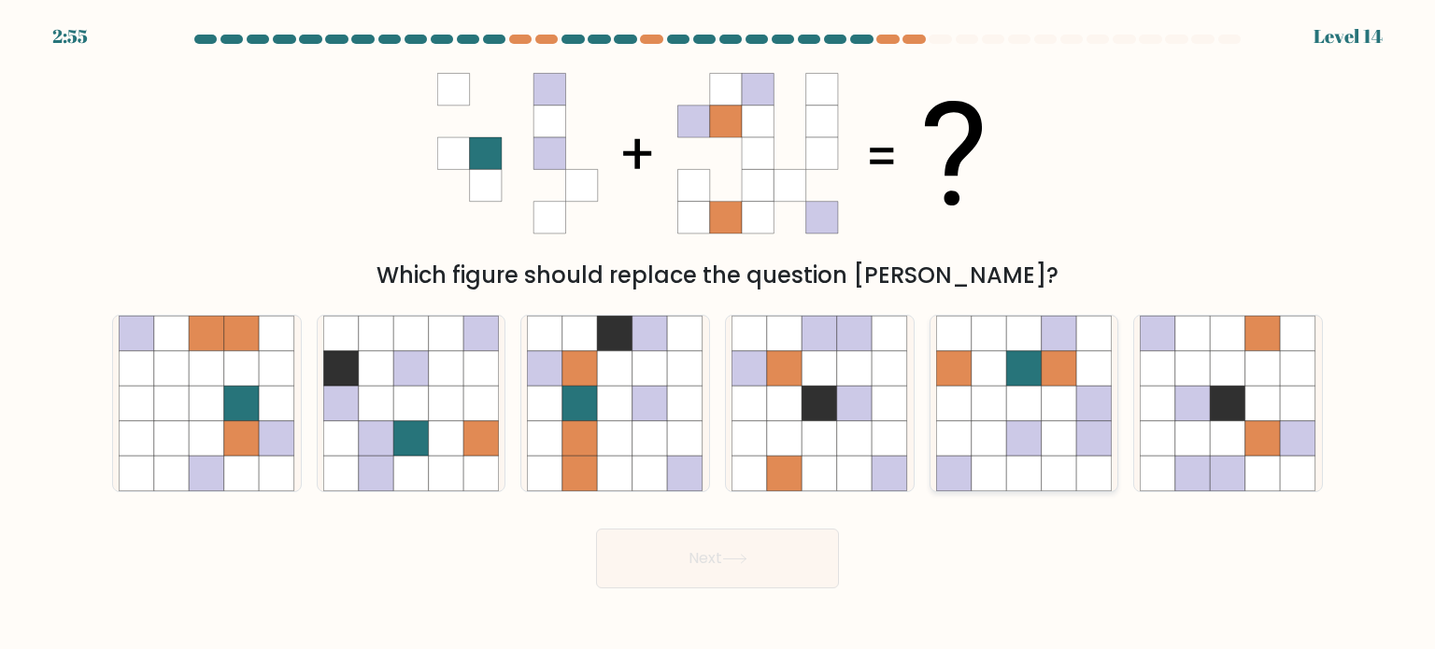
click at [1043, 446] on icon at bounding box center [1059, 437] width 35 height 35
click at [718, 334] on input "e." at bounding box center [717, 329] width 1 height 9
radio input "true"
click at [781, 572] on button "Next" at bounding box center [717, 559] width 243 height 60
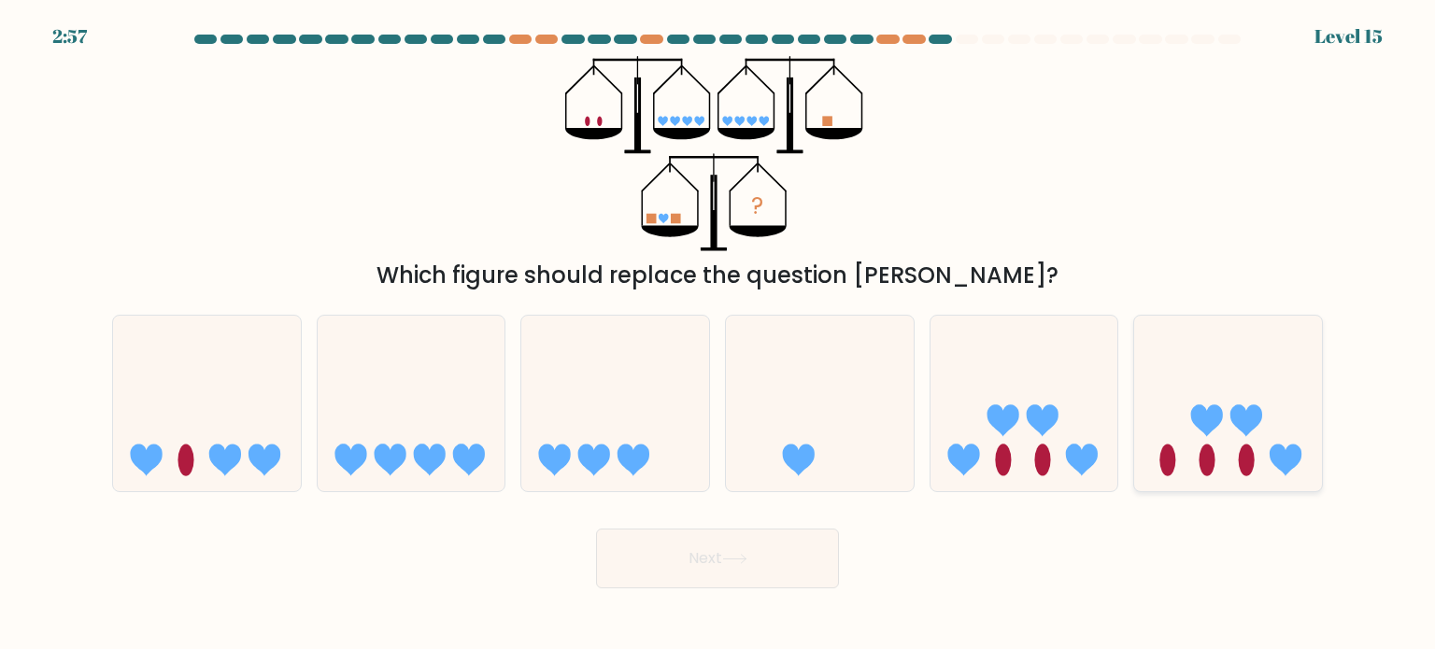
click at [1200, 438] on icon at bounding box center [1228, 403] width 188 height 155
click at [718, 334] on input "f." at bounding box center [717, 329] width 1 height 9
radio input "true"
click at [759, 534] on button "Next" at bounding box center [717, 559] width 243 height 60
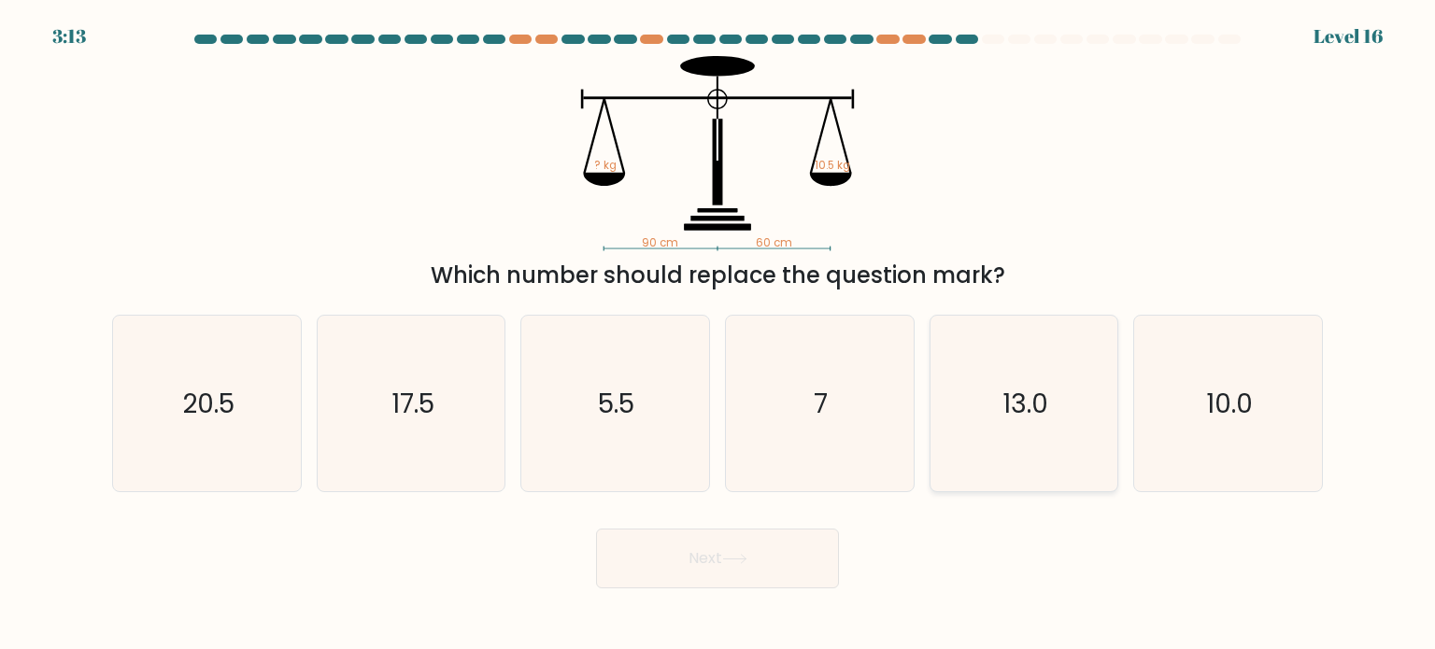
click at [1026, 377] on icon "13.0" at bounding box center [1024, 404] width 176 height 176
click at [718, 334] on input "e. 13.0" at bounding box center [717, 329] width 1 height 9
radio input "true"
click at [712, 542] on button "Next" at bounding box center [717, 559] width 243 height 60
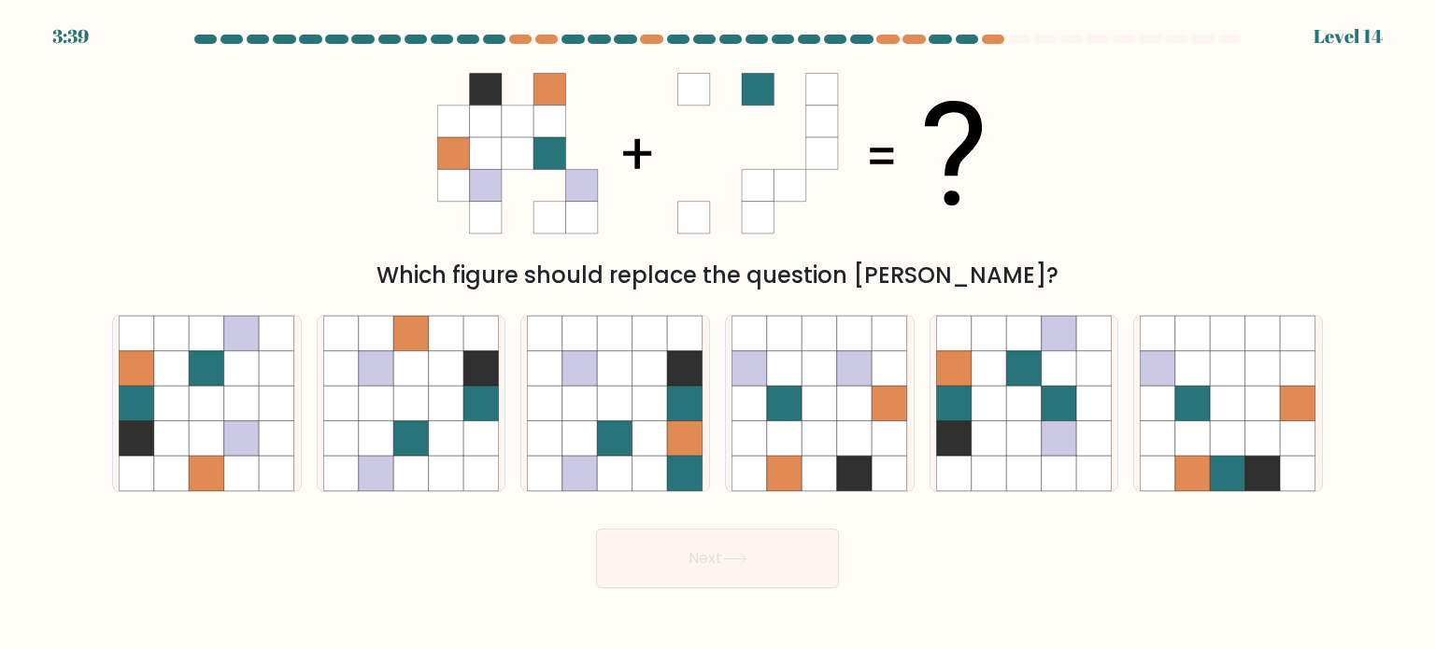
click at [302, 341] on div "a." at bounding box center [207, 403] width 205 height 177
click at [231, 349] on icon at bounding box center [241, 333] width 35 height 35
click at [717, 334] on input "a." at bounding box center [717, 329] width 1 height 9
radio input "true"
click at [757, 535] on button "Next" at bounding box center [717, 559] width 243 height 60
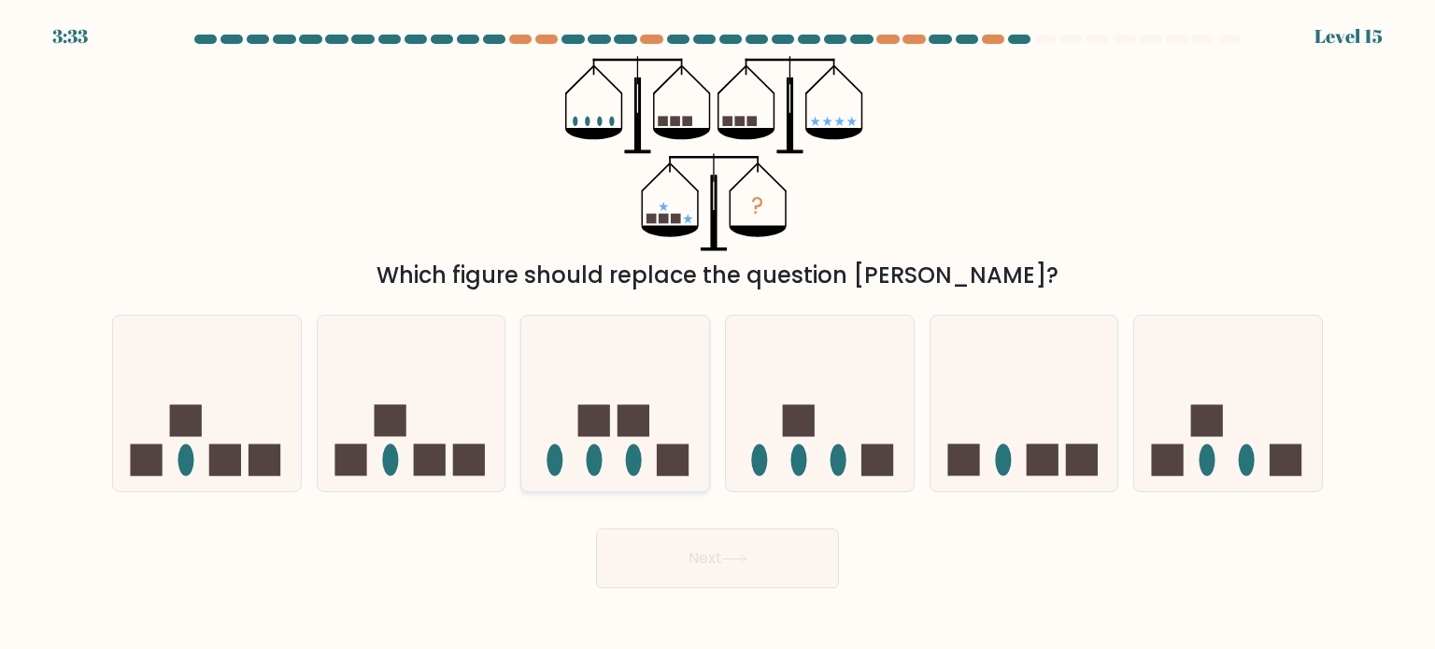
click at [629, 446] on icon at bounding box center [615, 403] width 188 height 155
click at [717, 334] on input "c." at bounding box center [717, 329] width 1 height 9
radio input "true"
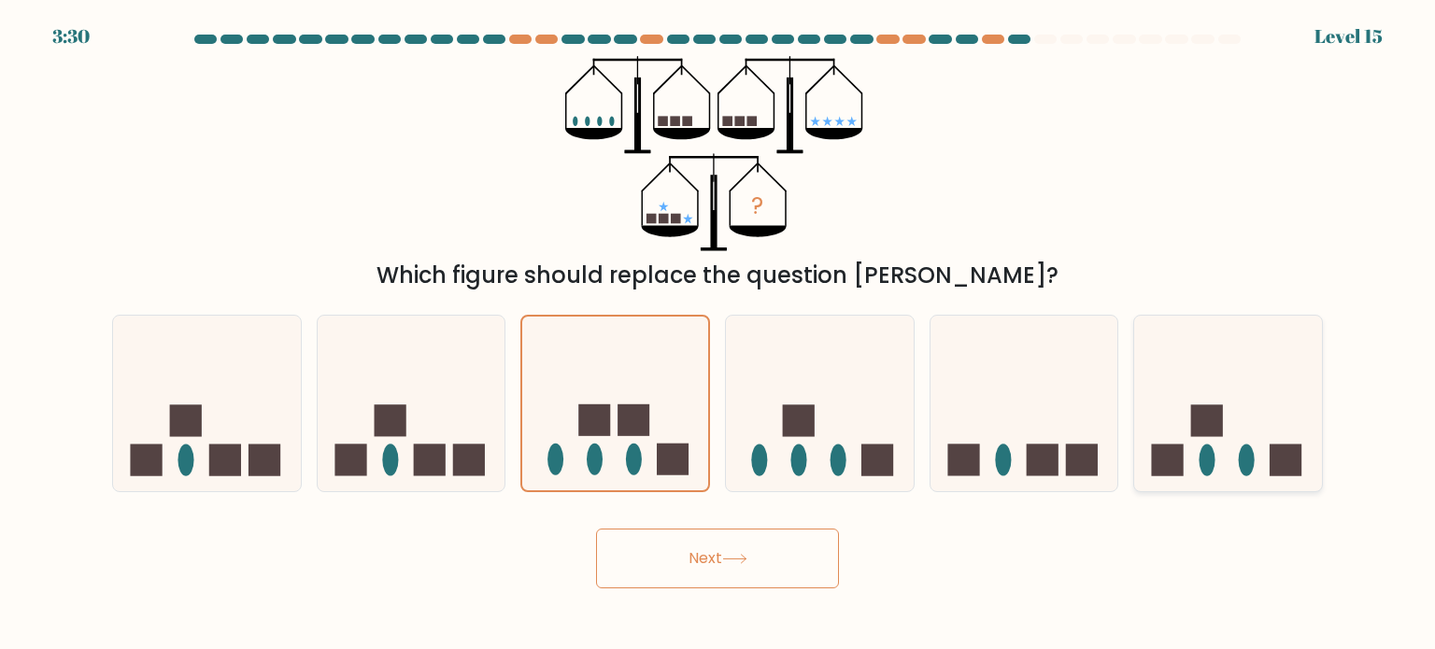
click at [1218, 433] on rect at bounding box center [1207, 421] width 32 height 32
click at [718, 334] on input "f." at bounding box center [717, 329] width 1 height 9
radio input "true"
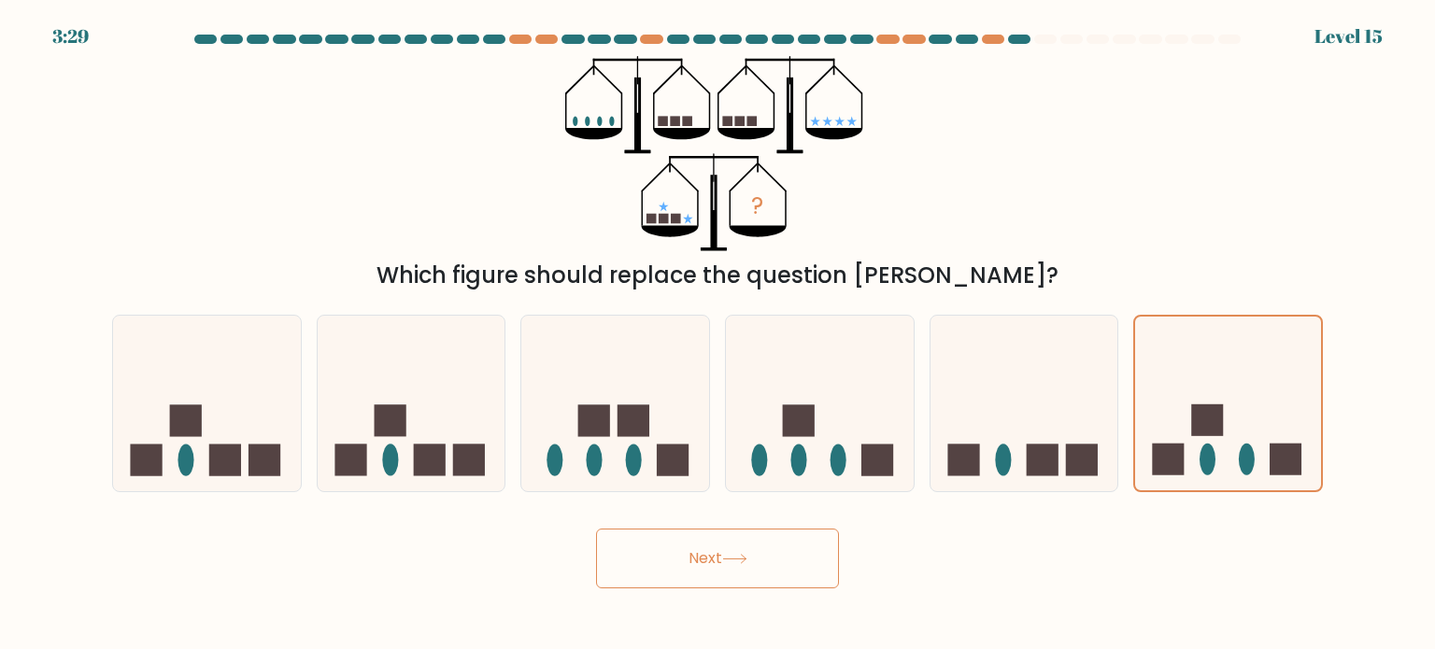
click at [714, 586] on button "Next" at bounding box center [717, 559] width 243 height 60
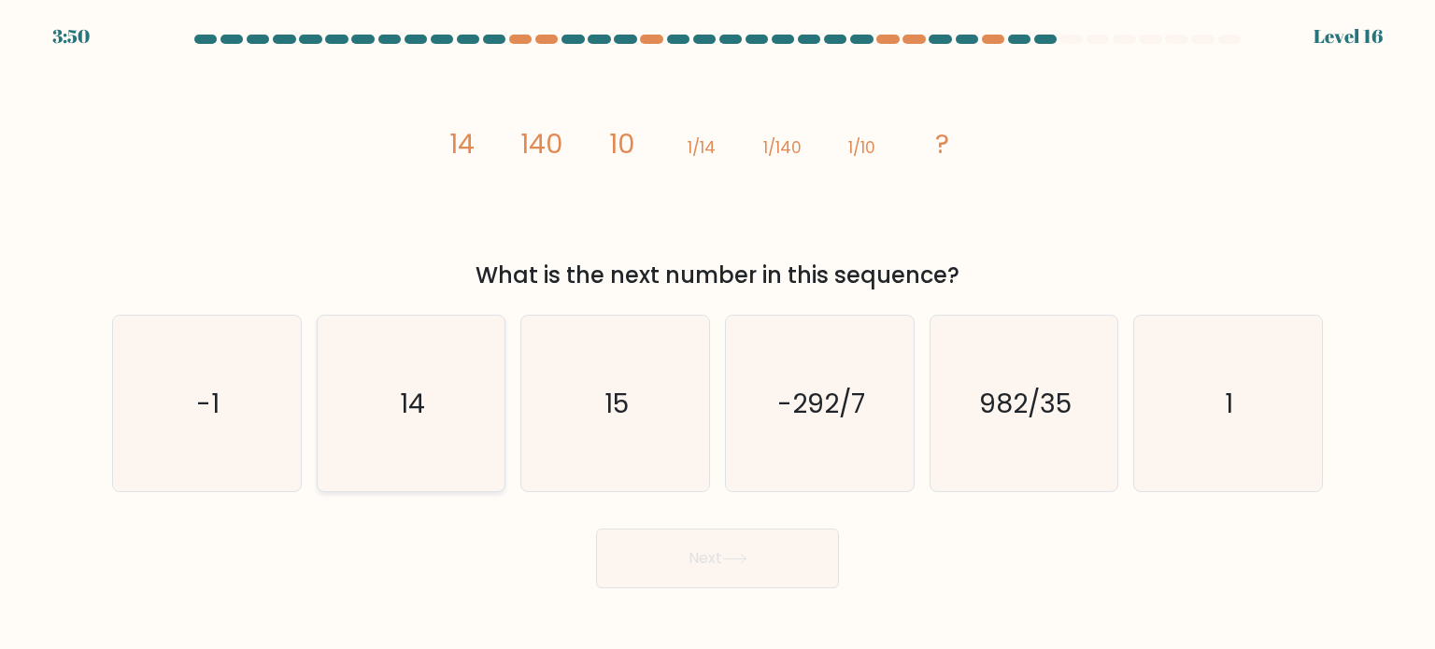
click at [396, 394] on icon "14" at bounding box center [411, 404] width 176 height 176
click at [717, 334] on input "b. 14" at bounding box center [717, 329] width 1 height 9
radio input "true"
click at [653, 550] on button "Next" at bounding box center [717, 559] width 243 height 60
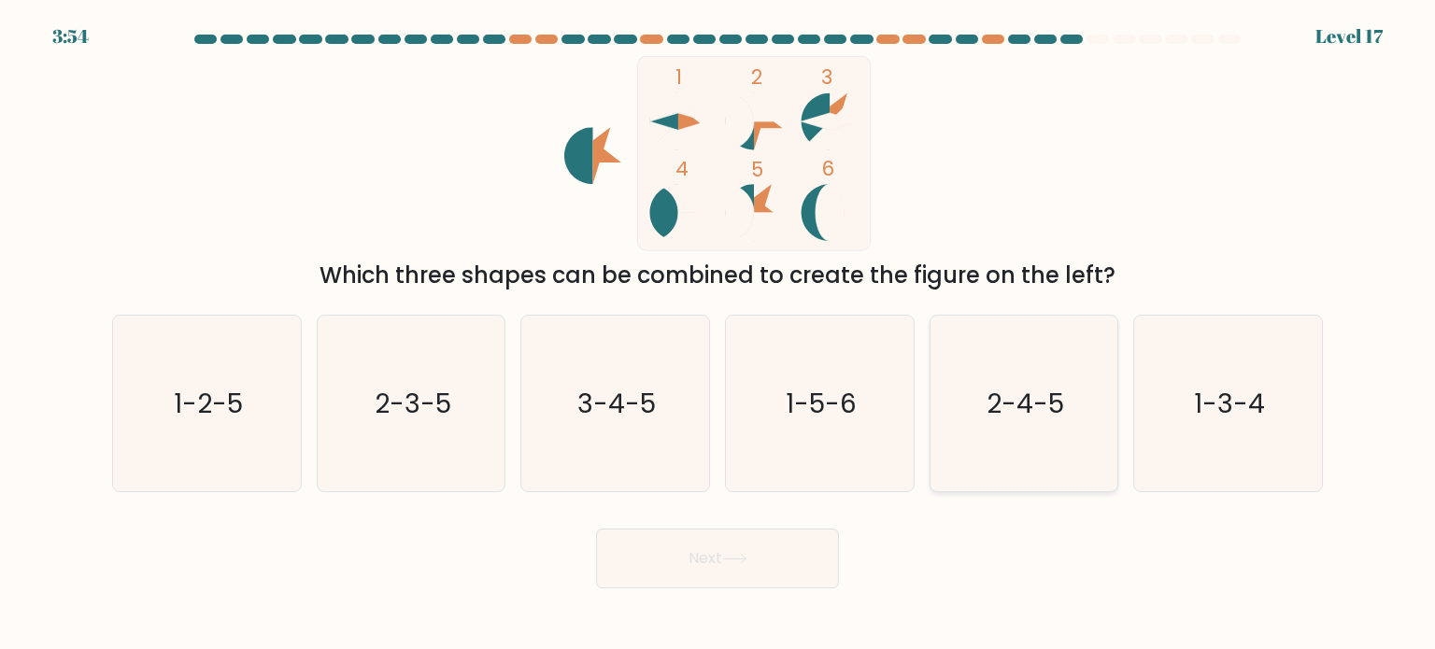
click at [1001, 384] on text "2-4-5" at bounding box center [1025, 402] width 78 height 37
click at [718, 334] on input "e. 2-4-5" at bounding box center [717, 329] width 1 height 9
radio input "true"
click at [769, 554] on button "Next" at bounding box center [717, 559] width 243 height 60
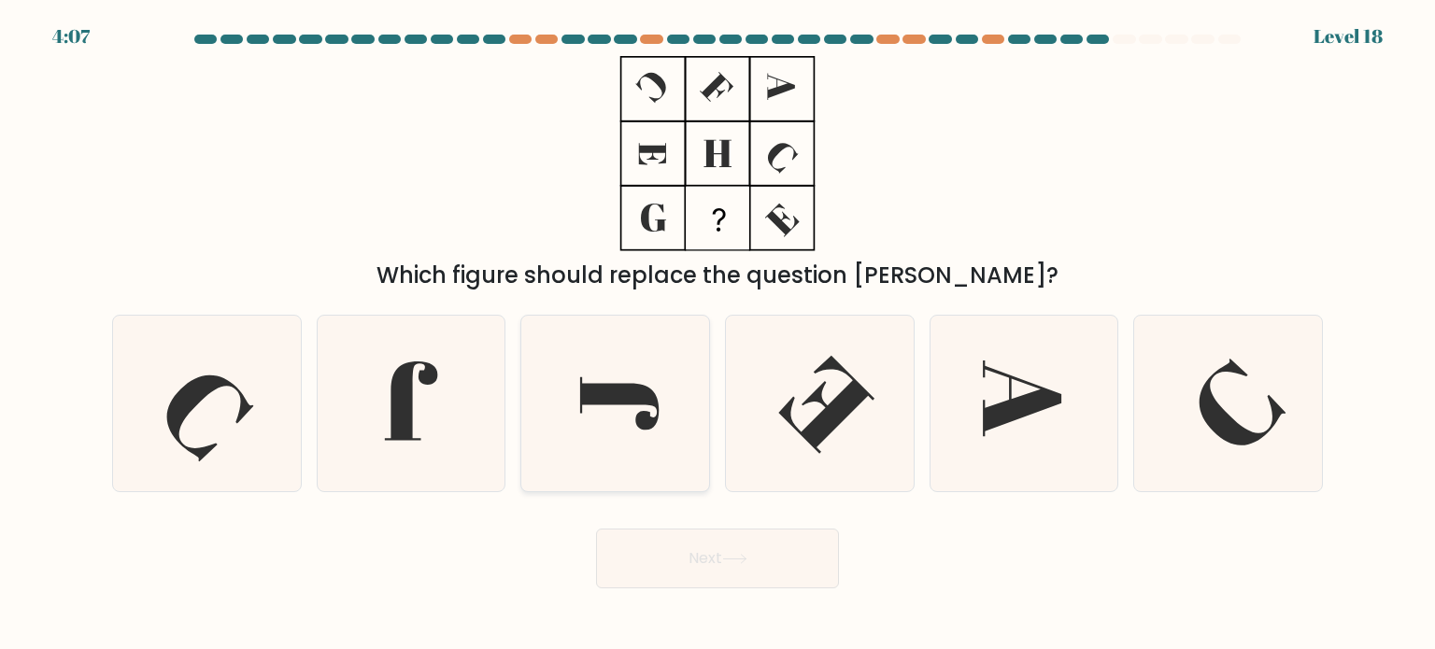
click at [603, 403] on icon at bounding box center [619, 402] width 79 height 53
click at [717, 334] on input "c." at bounding box center [717, 329] width 1 height 9
radio input "true"
click at [703, 563] on button "Next" at bounding box center [717, 559] width 243 height 60
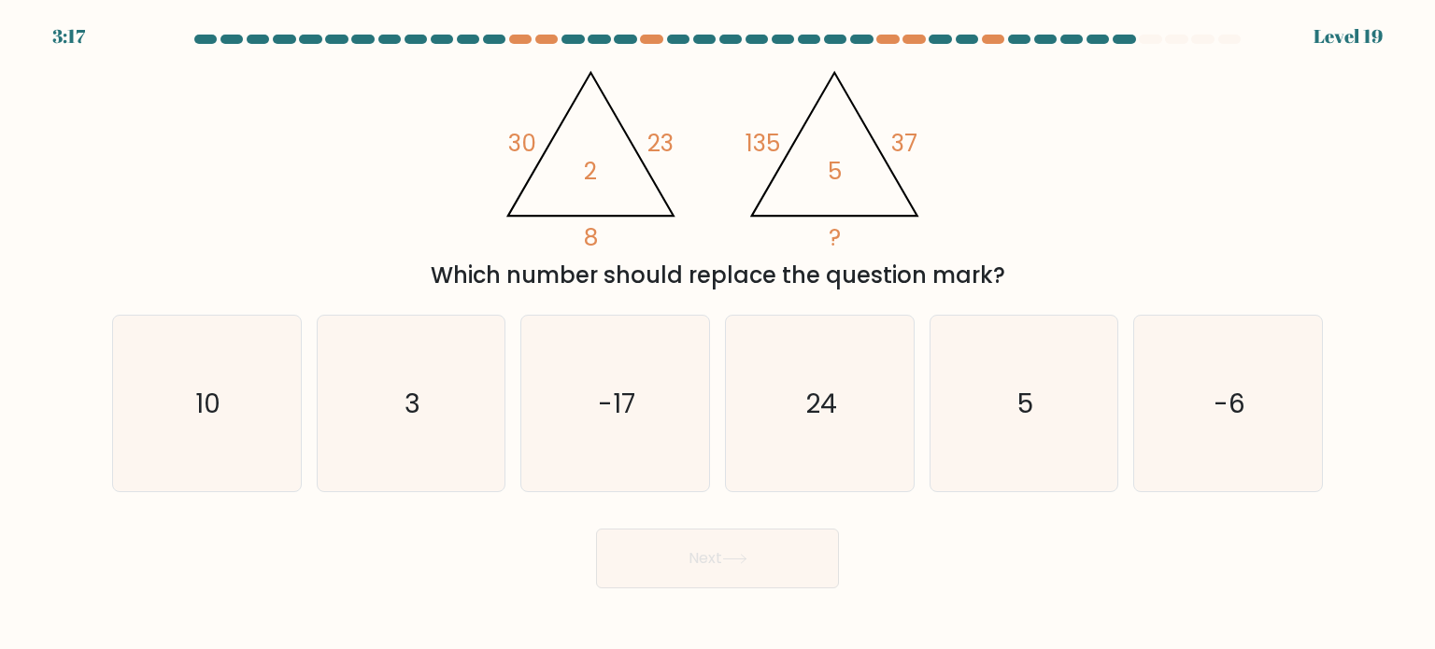
click at [915, 403] on div "d. 24" at bounding box center [819, 403] width 205 height 177
click at [817, 407] on text "24" at bounding box center [821, 402] width 32 height 37
click at [718, 334] on input "d. 24" at bounding box center [717, 329] width 1 height 9
radio input "true"
click at [776, 561] on button "Next" at bounding box center [717, 559] width 243 height 60
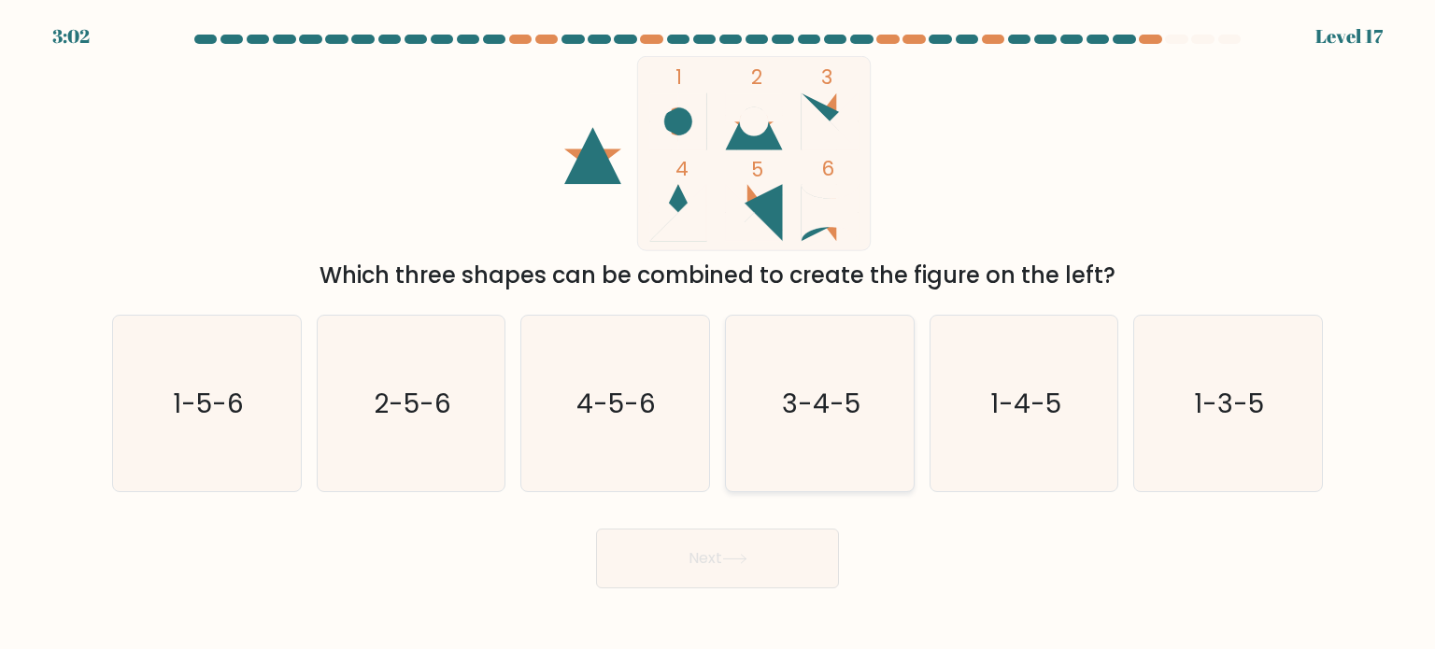
click at [851, 380] on icon "3-4-5" at bounding box center [819, 404] width 176 height 176
click at [718, 334] on input "d. 3-4-5" at bounding box center [717, 329] width 1 height 9
radio input "true"
click at [755, 559] on button "Next" at bounding box center [717, 559] width 243 height 60
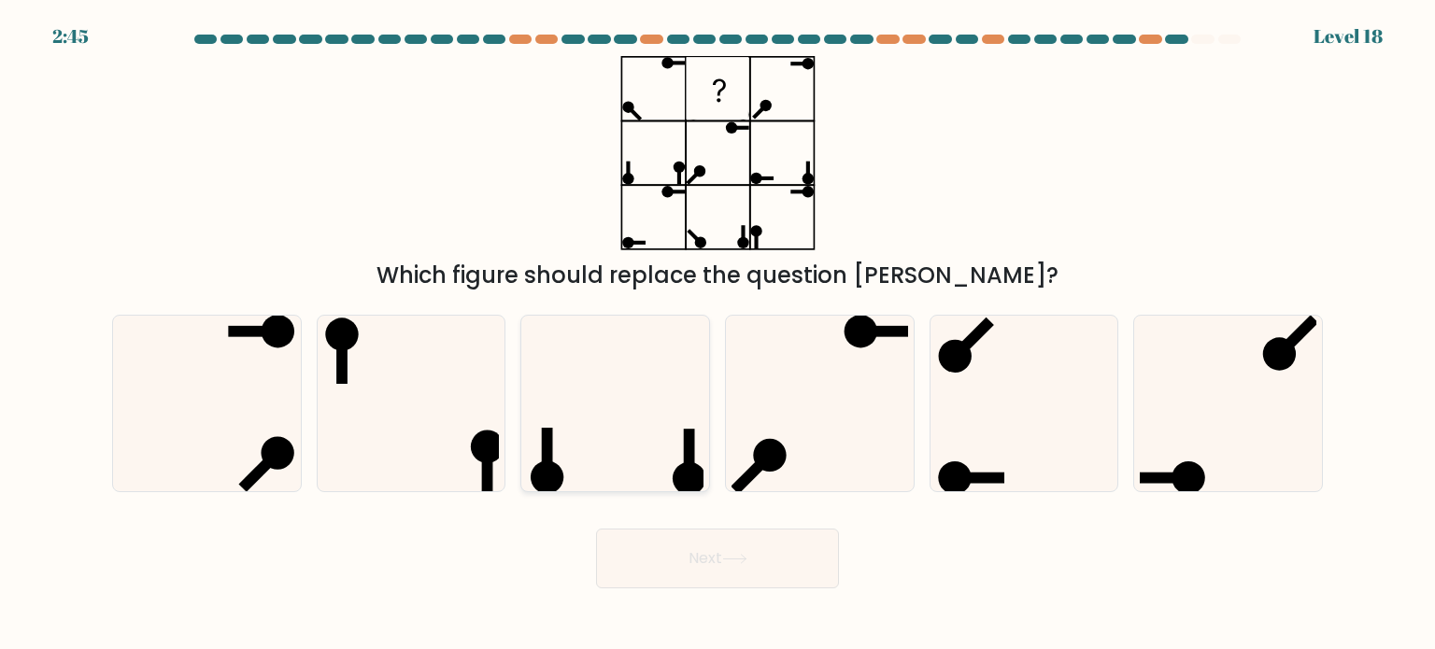
click at [582, 407] on icon at bounding box center [615, 404] width 176 height 176
click at [717, 334] on input "c." at bounding box center [717, 329] width 1 height 9
radio input "true"
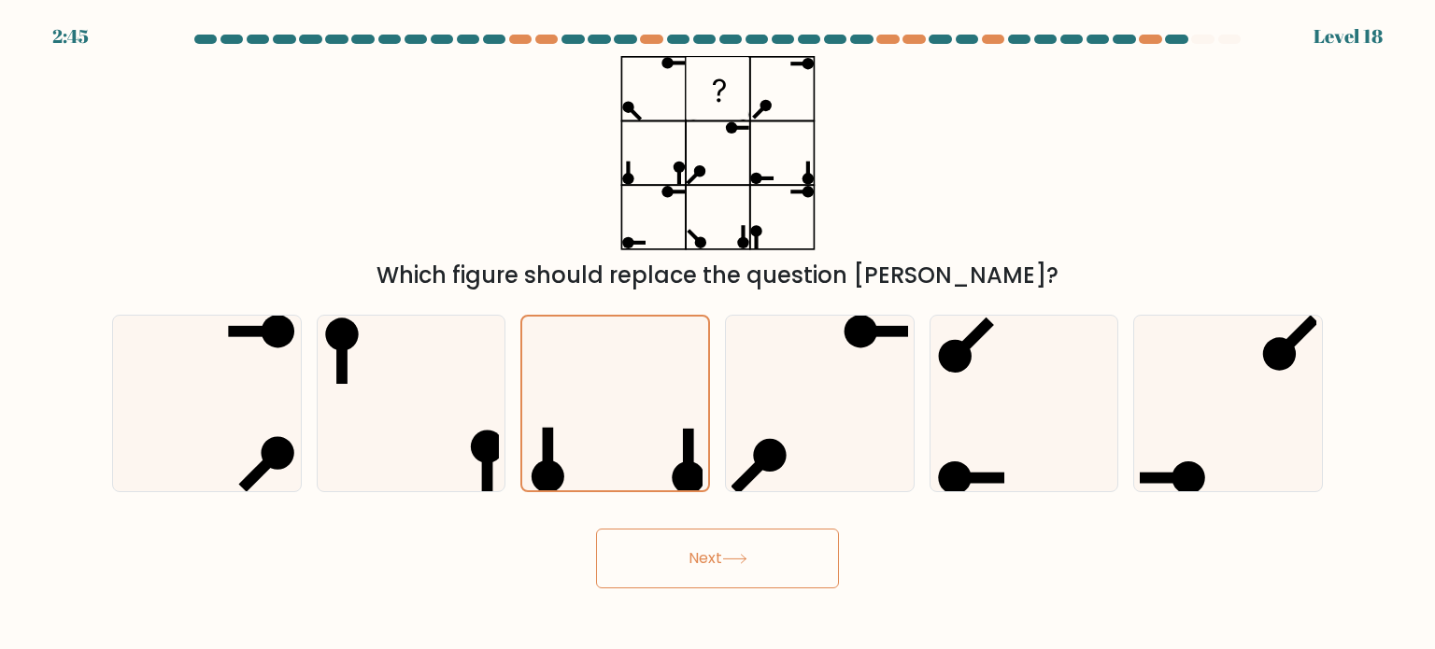
click at [700, 592] on body "2:45 Level 18" at bounding box center [717, 324] width 1435 height 649
click at [734, 571] on button "Next" at bounding box center [717, 559] width 243 height 60
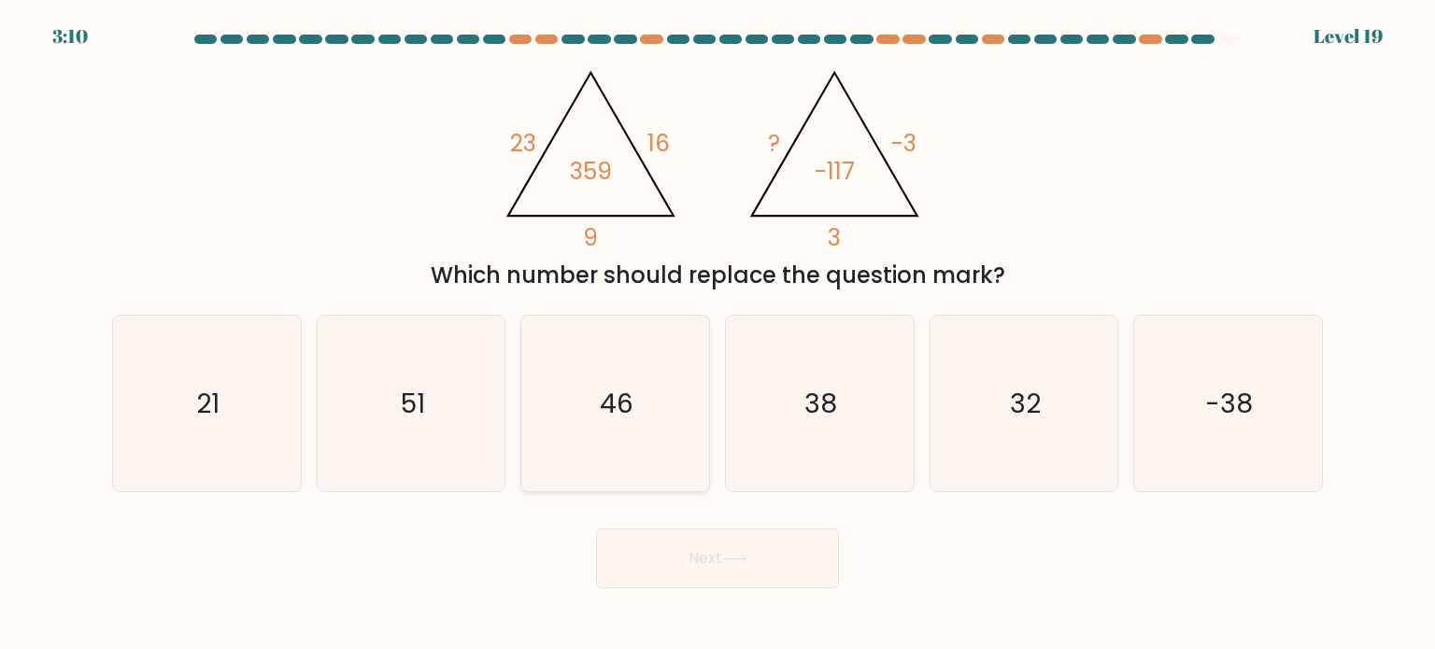
click at [587, 443] on icon "46" at bounding box center [615, 404] width 176 height 176
click at [717, 334] on input "c. 46" at bounding box center [717, 329] width 1 height 9
radio input "true"
click at [747, 592] on body "3:09 Level 19" at bounding box center [717, 324] width 1435 height 649
click at [785, 551] on button "Next" at bounding box center [717, 559] width 243 height 60
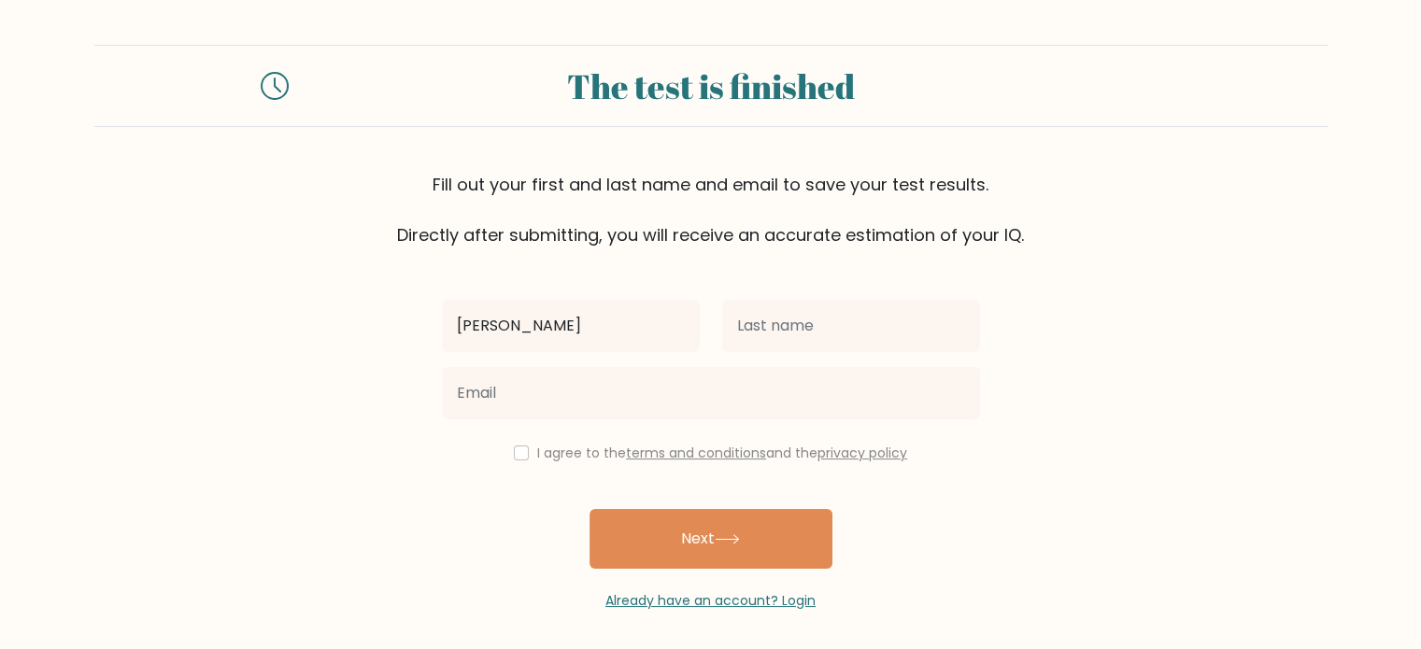
type input "Daniele"
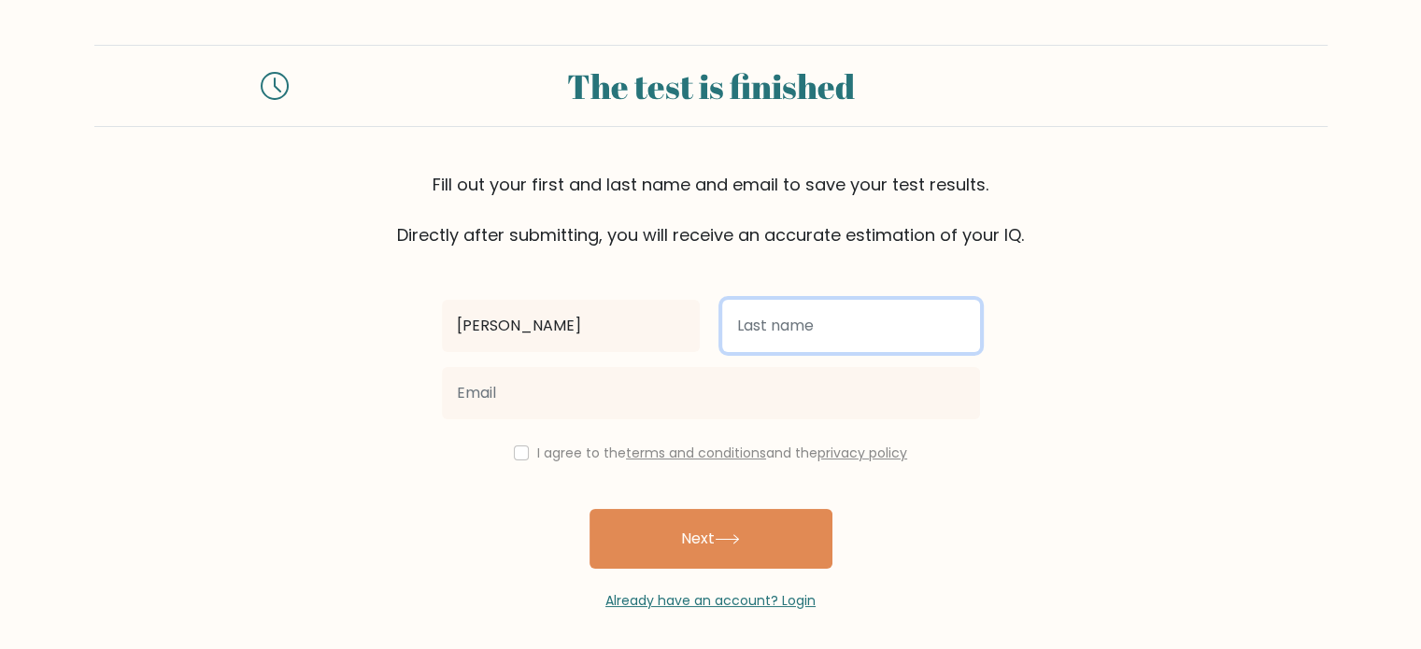
click at [780, 317] on input "text" at bounding box center [851, 326] width 258 height 52
type input "<"
type input "Polizzi"
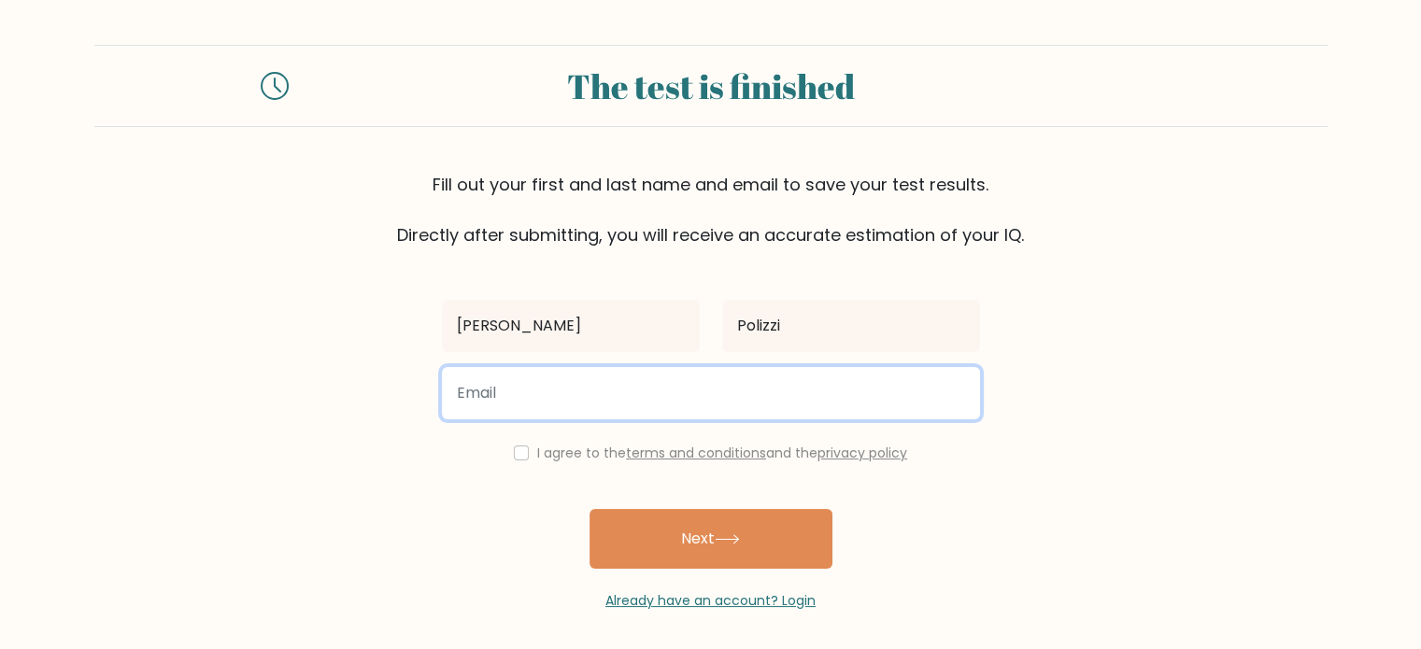
click at [800, 394] on input "email" at bounding box center [711, 393] width 538 height 52
type input "danipolizzi@libero.it"
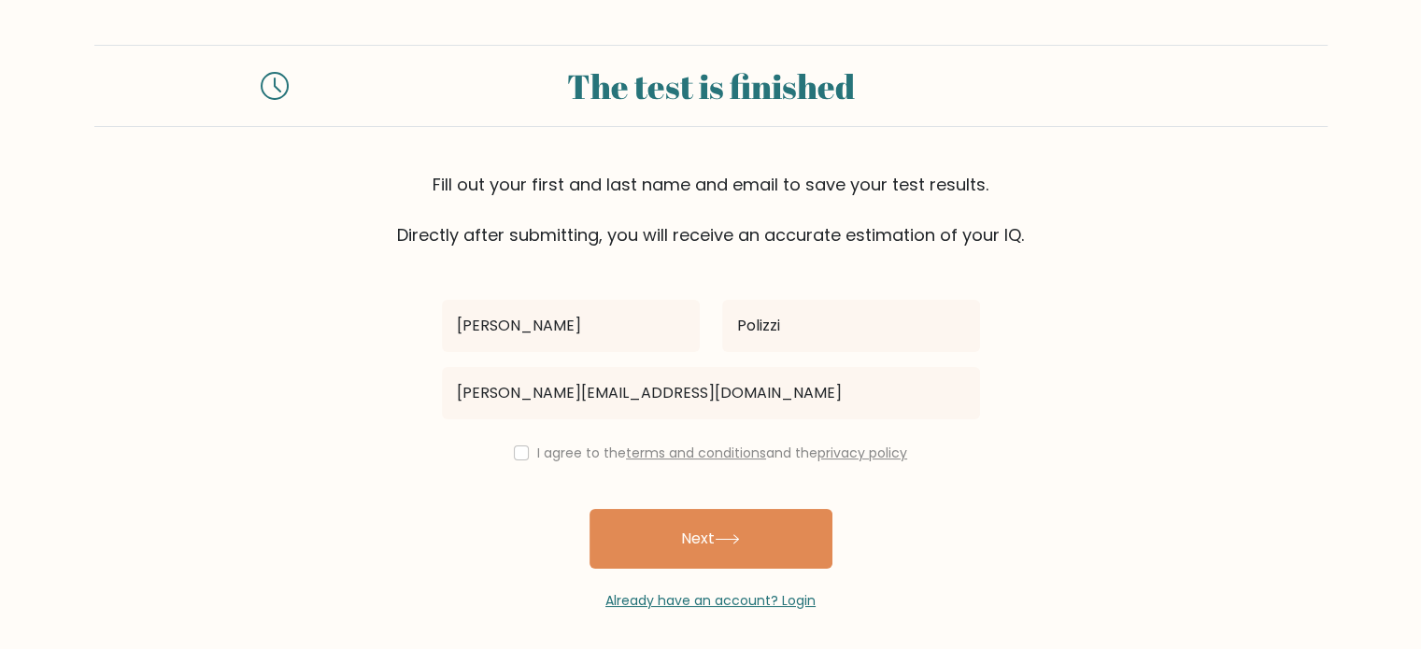
click at [568, 444] on label "I agree to the terms and conditions and the privacy policy" at bounding box center [722, 453] width 370 height 19
click at [574, 459] on label "I agree to the terms and conditions and the privacy policy" at bounding box center [722, 453] width 370 height 19
click at [522, 470] on div "Daniele Polizzi danipolizzi@libero.it I agree to the terms and conditions and t…" at bounding box center [711, 429] width 561 height 363
click at [520, 459] on input "checkbox" at bounding box center [521, 453] width 15 height 15
checkbox input "true"
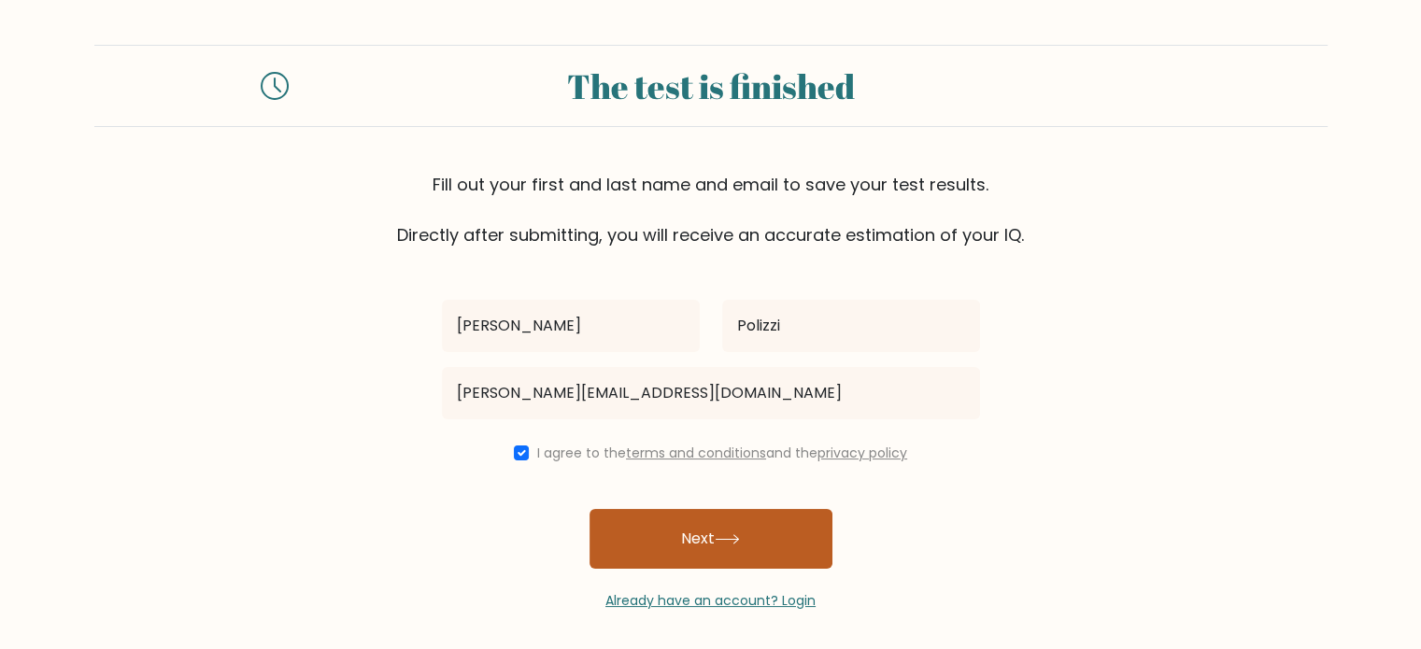
click at [663, 535] on button "Next" at bounding box center [710, 539] width 243 height 60
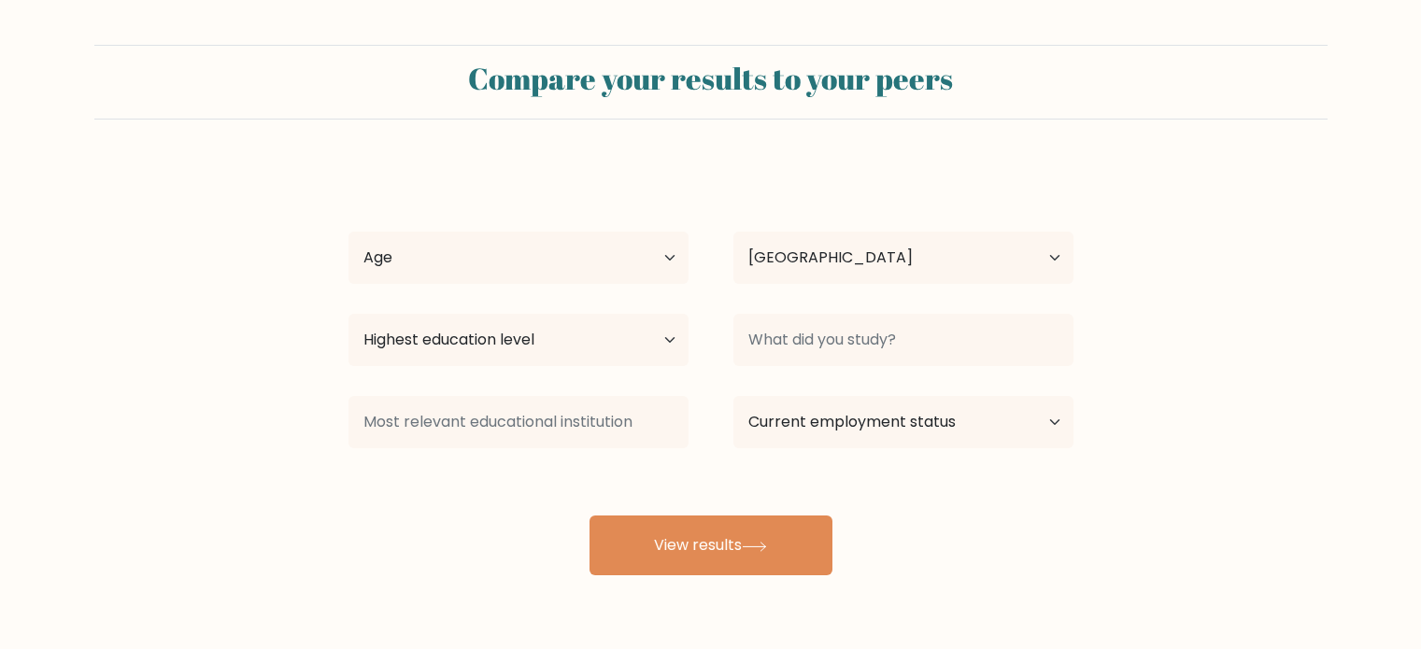
select select "IT"
click at [535, 261] on select "Age Under 18 years old 18-24 years old 25-34 years old 35-44 years old 45-54 ye…" at bounding box center [518, 258] width 340 height 52
select select "25_34"
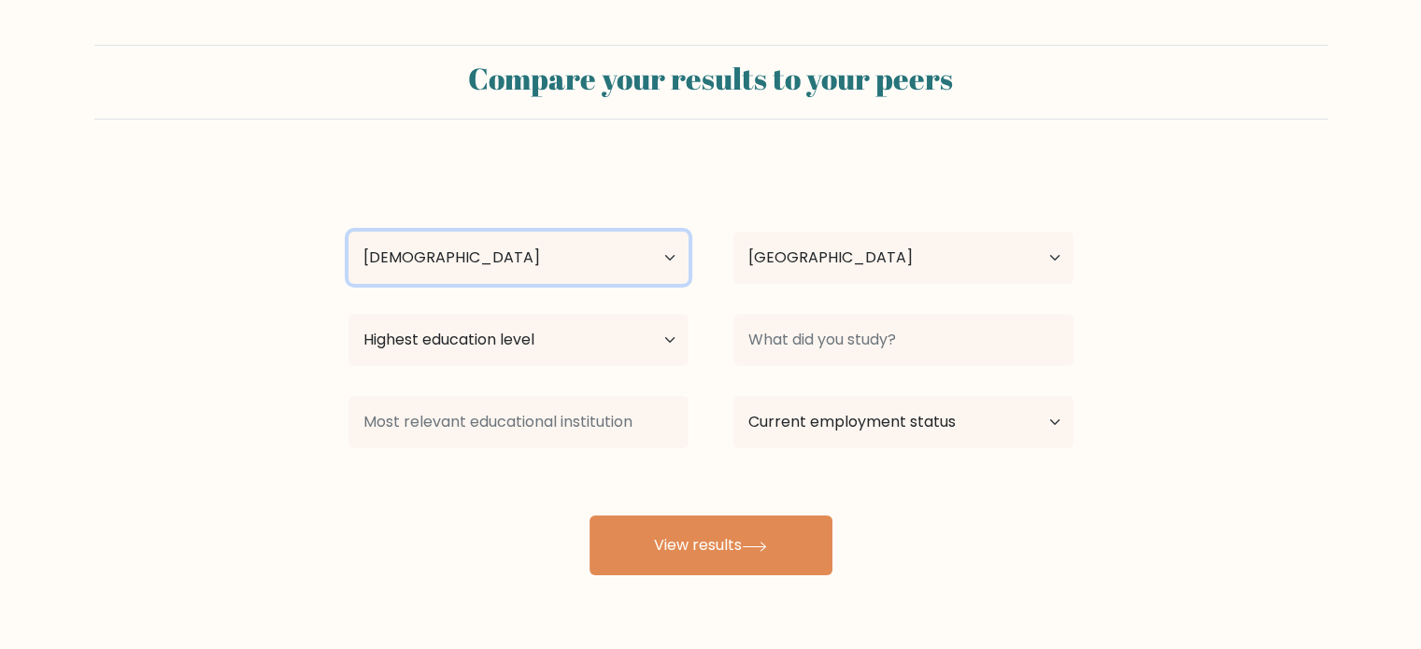
click at [348, 232] on select "Age Under 18 years old 18-24 years old 25-34 years old 35-44 years old 45-54 ye…" at bounding box center [518, 258] width 340 height 52
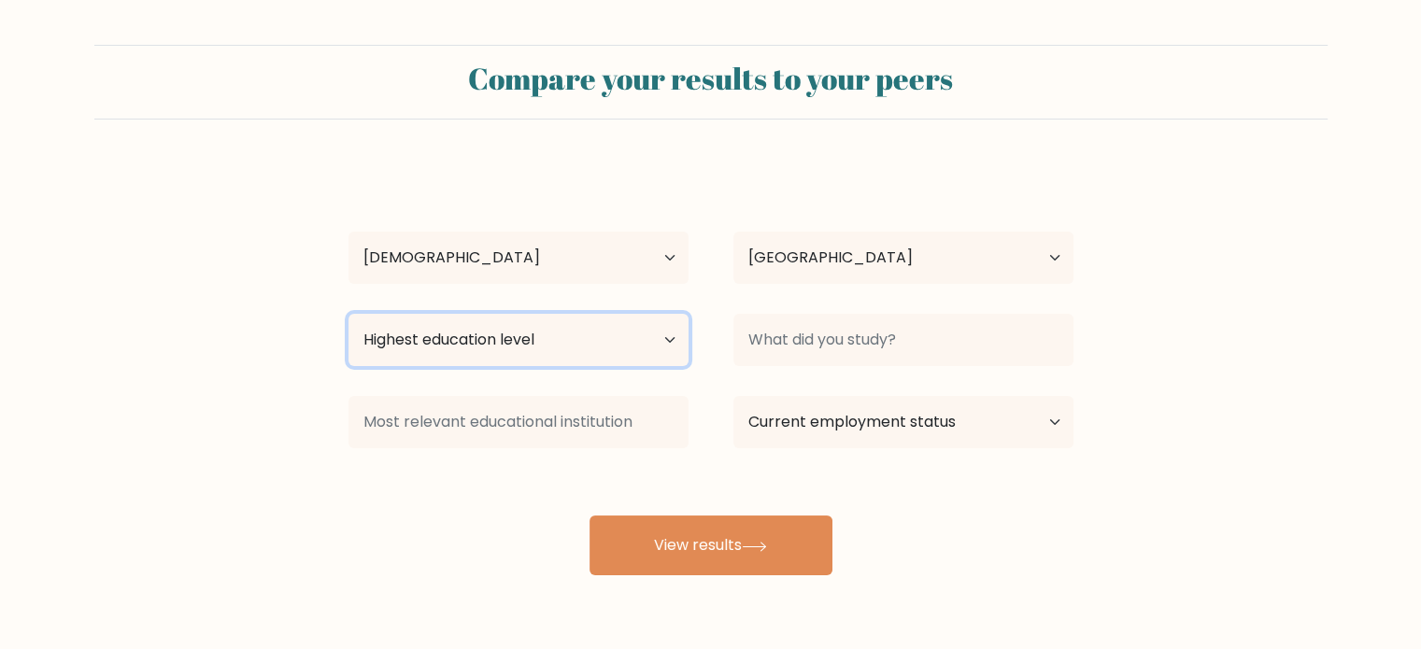
click at [535, 347] on select "Highest education level No schooling Primary Lower Secondary Upper Secondary Oc…" at bounding box center [518, 340] width 340 height 52
select select "upper_secondary"
click at [348, 314] on select "Highest education level No schooling Primary Lower Secondary Upper Secondary Oc…" at bounding box center [518, 340] width 340 height 52
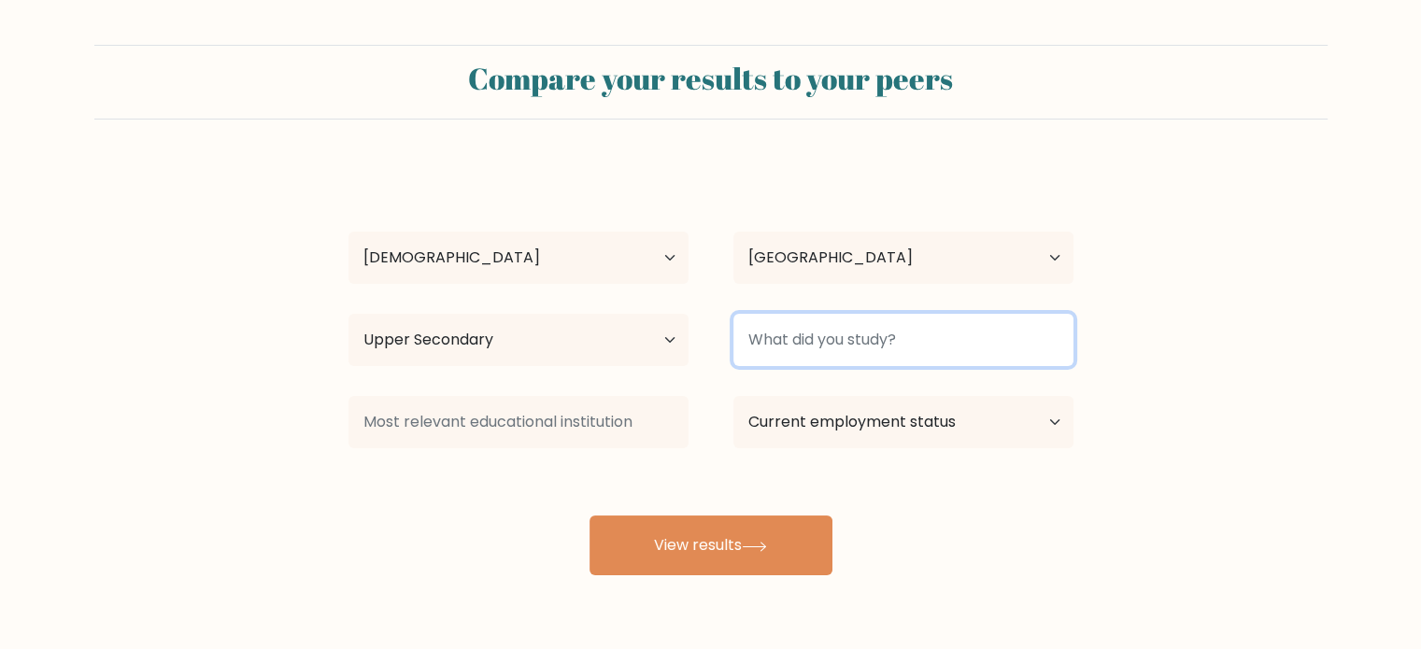
click at [889, 355] on input at bounding box center [903, 340] width 340 height 52
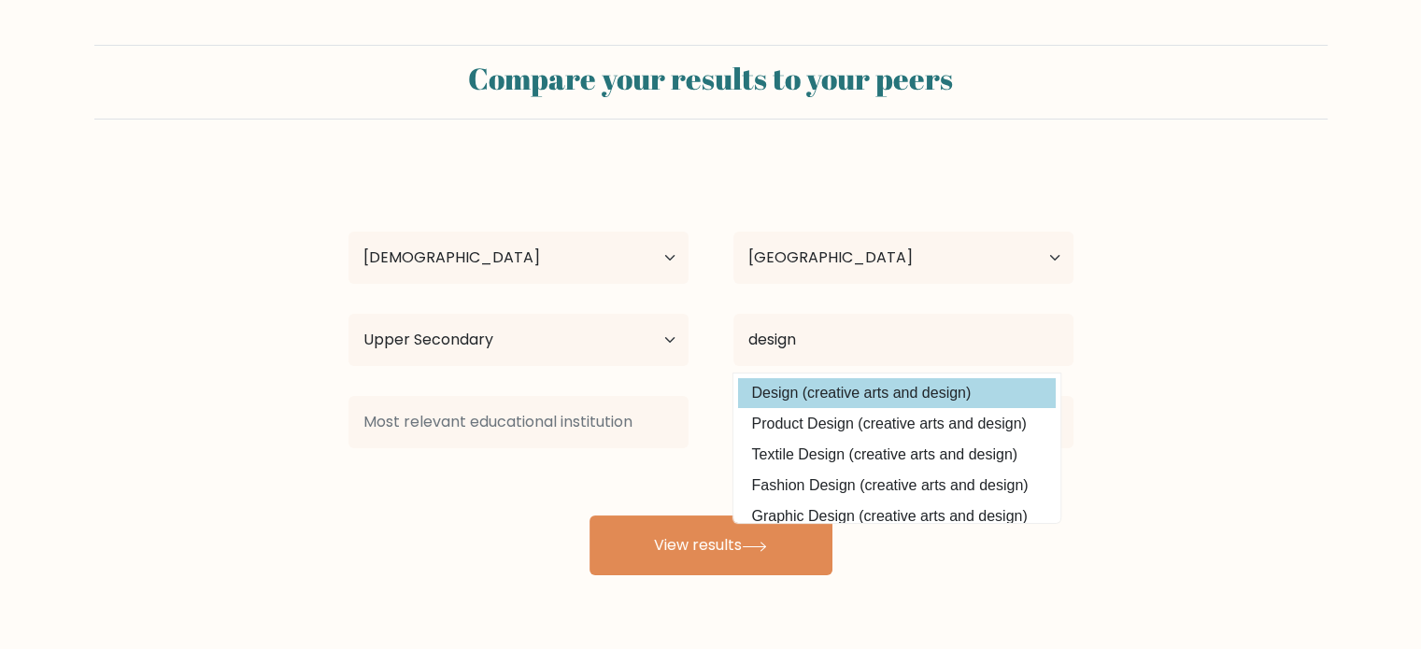
click at [881, 394] on option "Design (creative arts and design)" at bounding box center [897, 393] width 318 height 30
type input "Design"
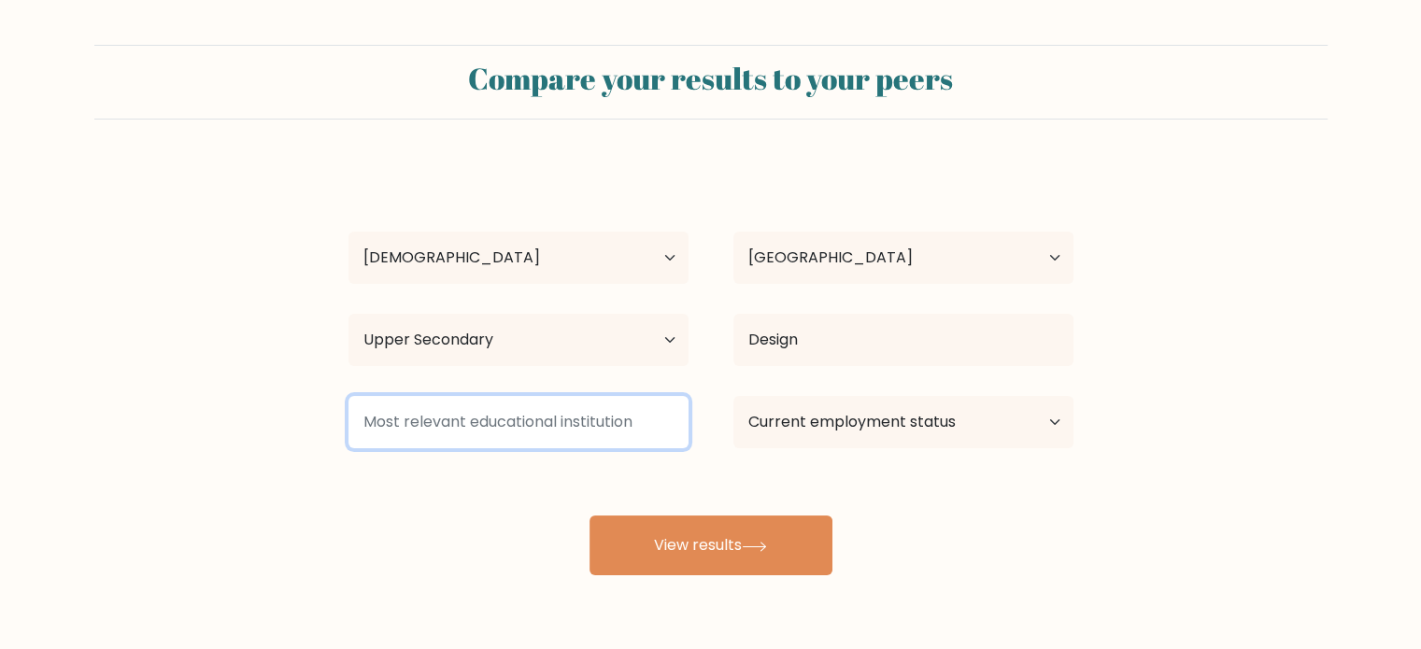
click at [471, 405] on input at bounding box center [518, 422] width 340 height 52
type input "ISGMD"
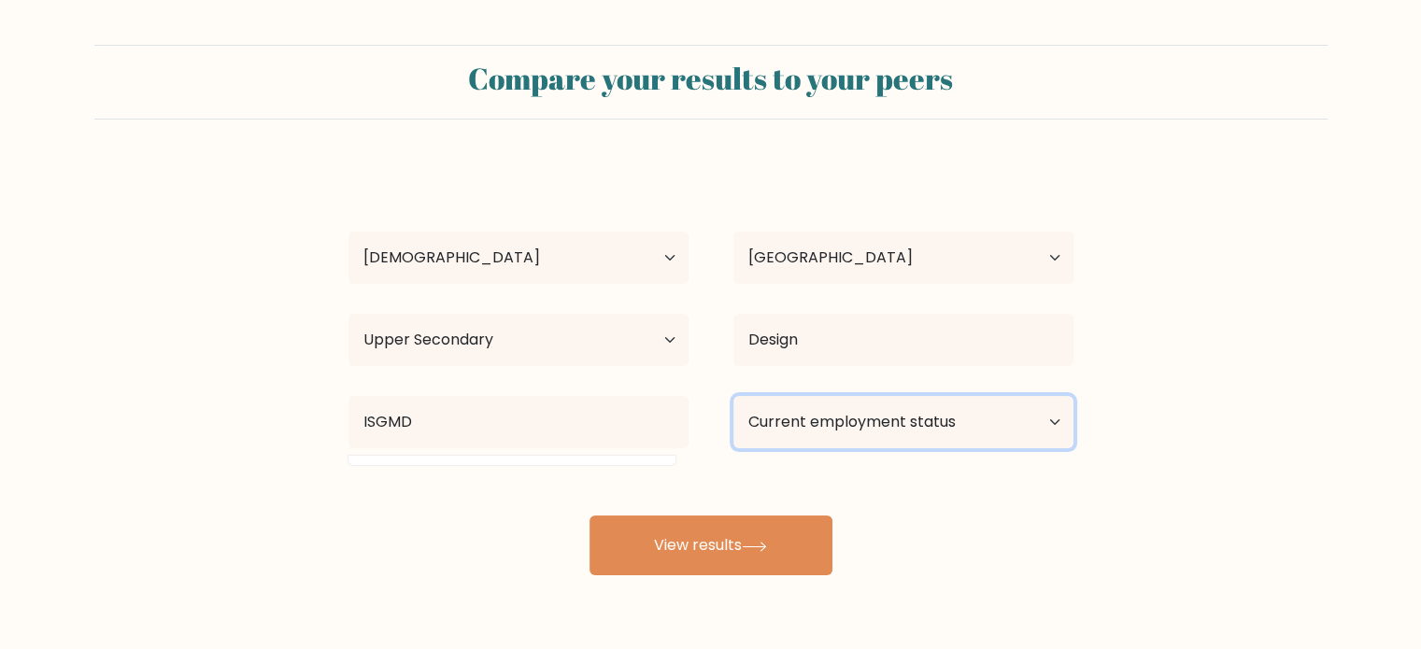
click at [816, 427] on select "Current employment status Employed Student Retired Other / prefer not to answer" at bounding box center [903, 422] width 340 height 52
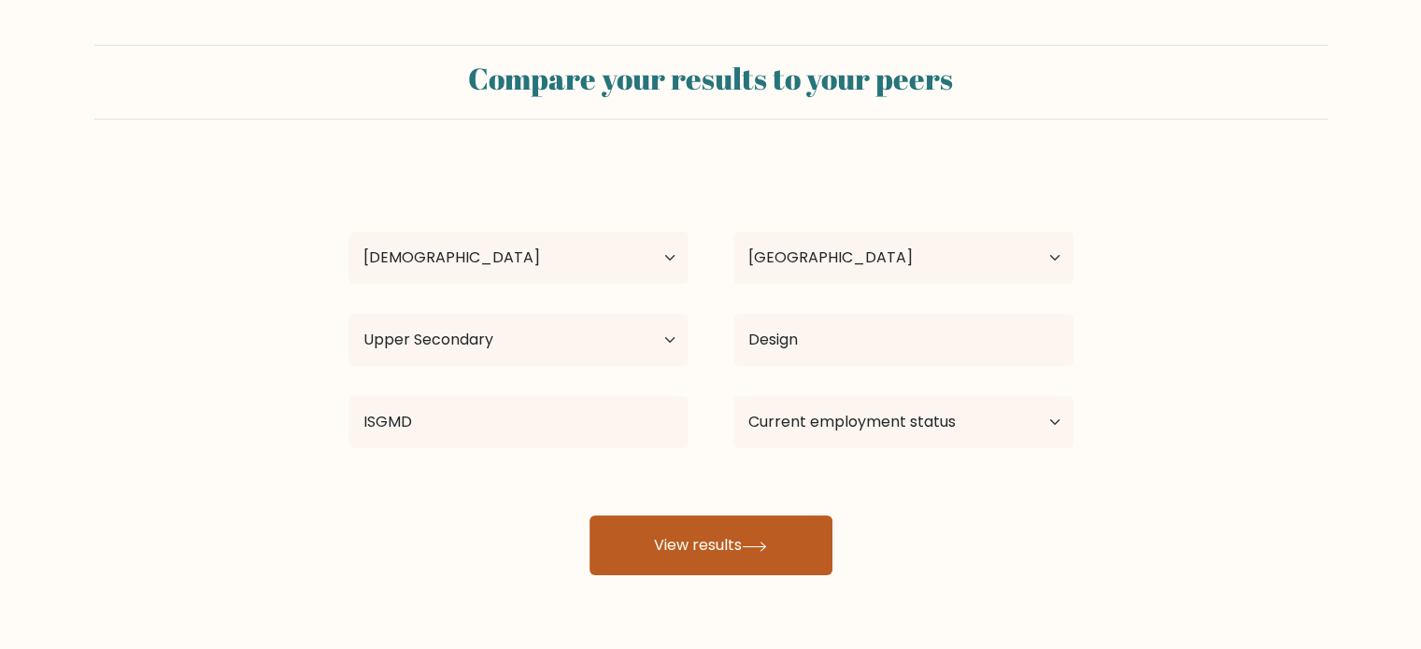
click at [788, 571] on button "View results" at bounding box center [710, 546] width 243 height 60
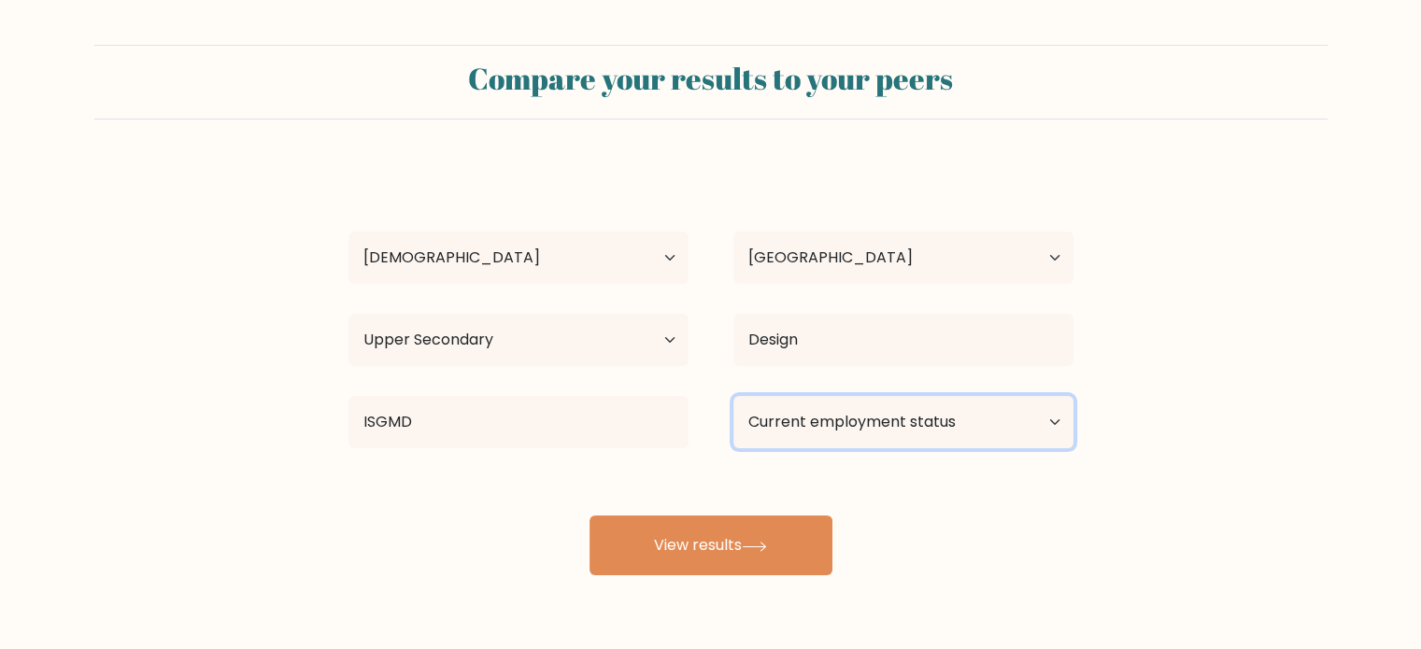
click at [807, 423] on select "Current employment status Employed Student Retired Other / prefer not to answer" at bounding box center [903, 422] width 340 height 52
select select "other"
click at [733, 396] on select "Current employment status Employed Student Retired Other / prefer not to answer" at bounding box center [903, 422] width 340 height 52
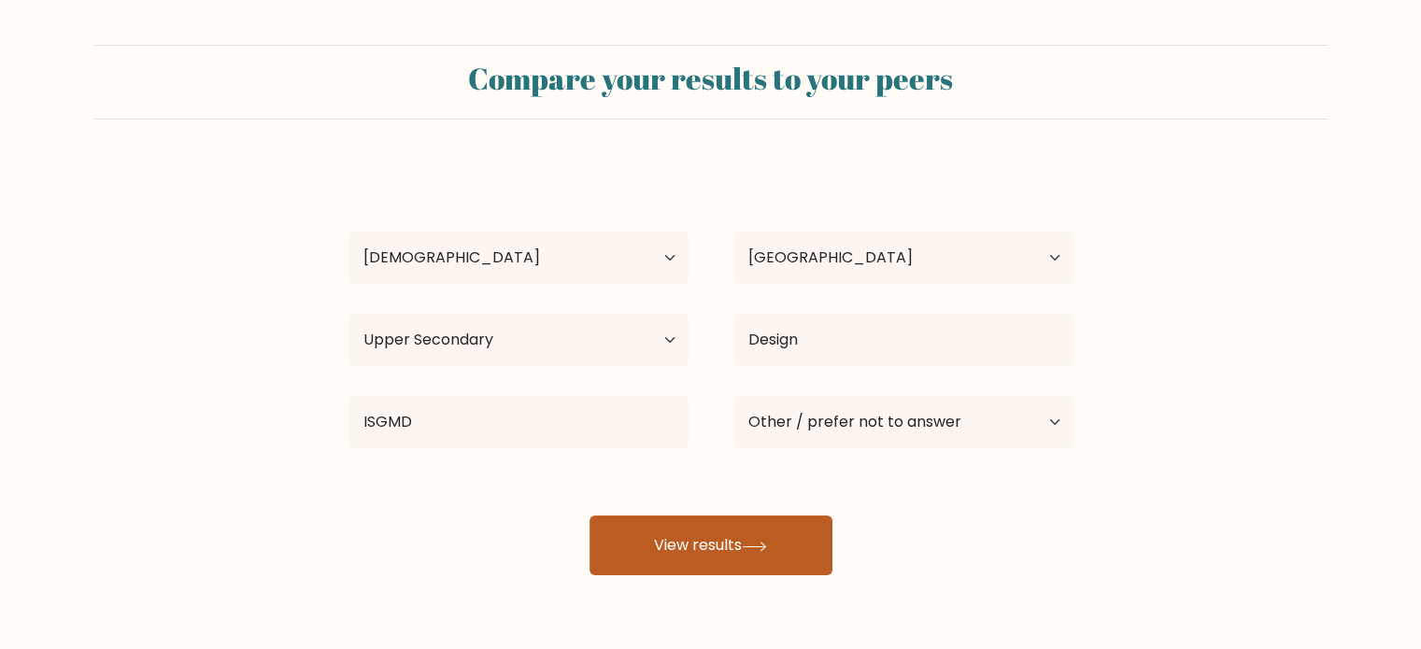
click at [761, 550] on icon at bounding box center [754, 547] width 25 height 10
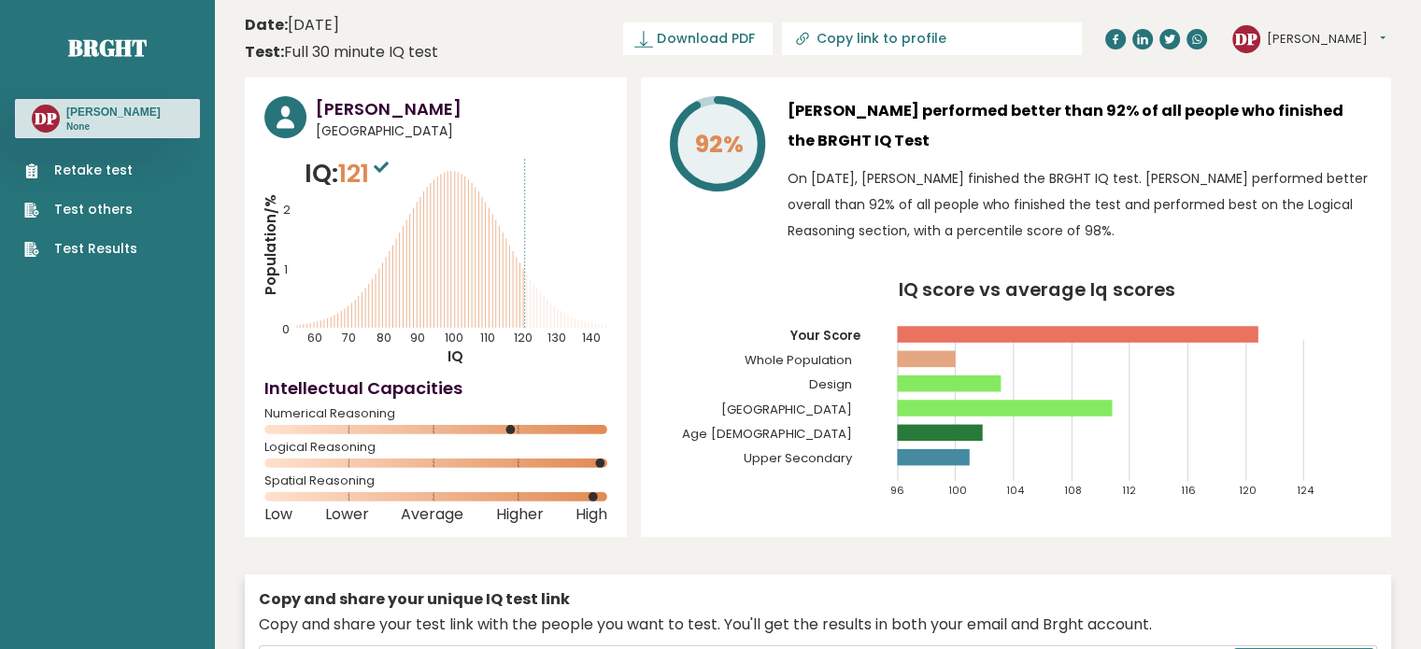
click at [746, 515] on div "92% [PERSON_NAME] performed better than 92% of all people who finished the BRGH…" at bounding box center [1016, 308] width 750 height 460
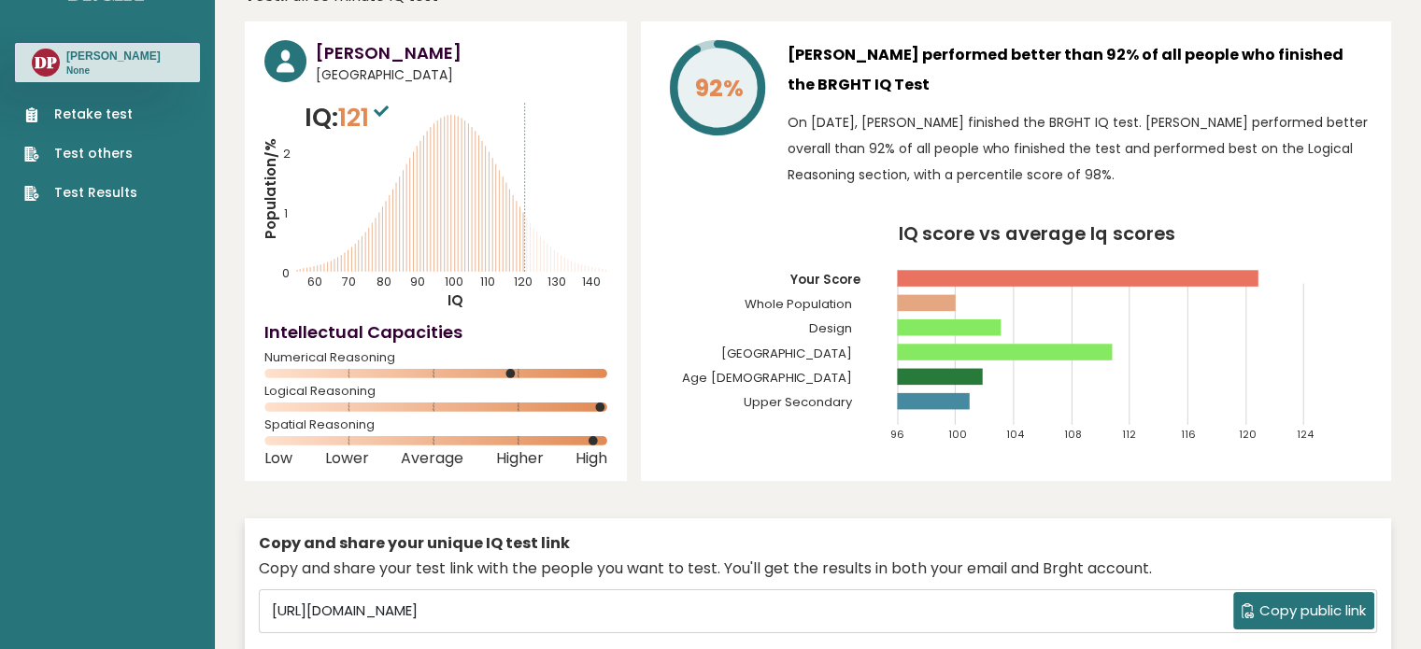
scroll to position [7, 0]
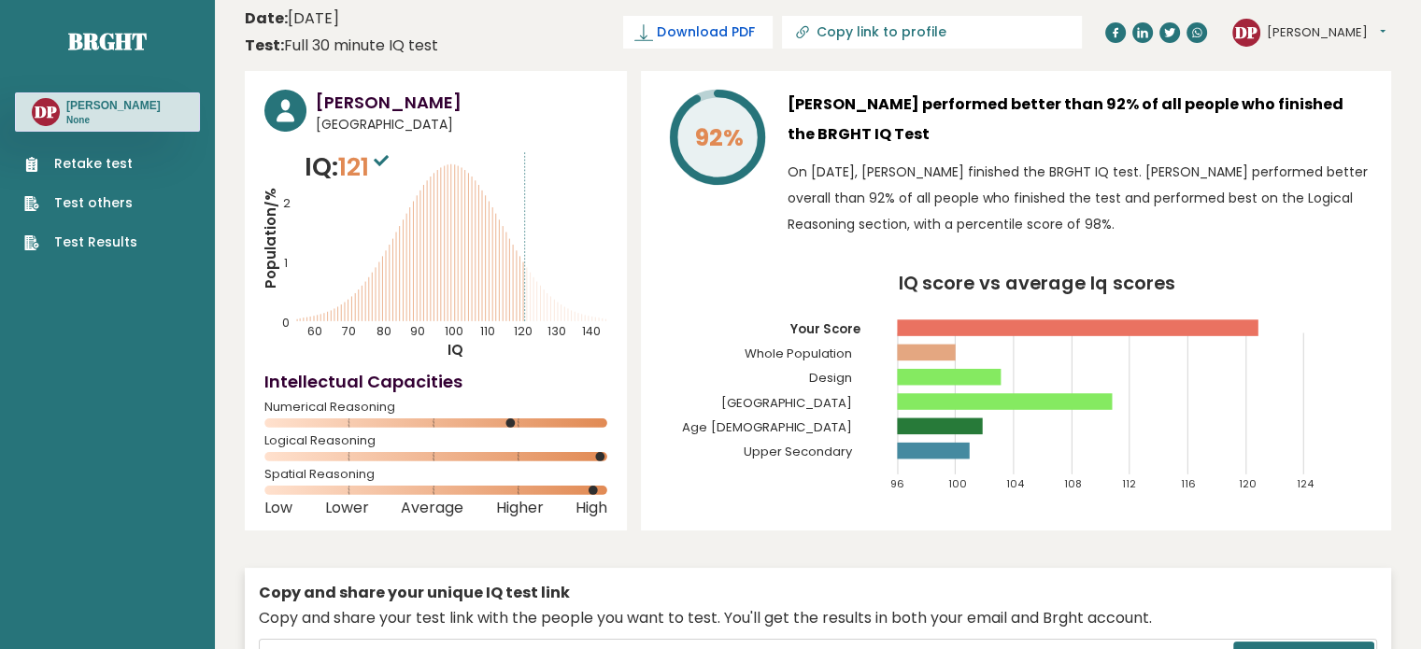
click at [754, 41] on span "Download PDF" at bounding box center [705, 32] width 97 height 20
